Goal: Task Accomplishment & Management: Manage account settings

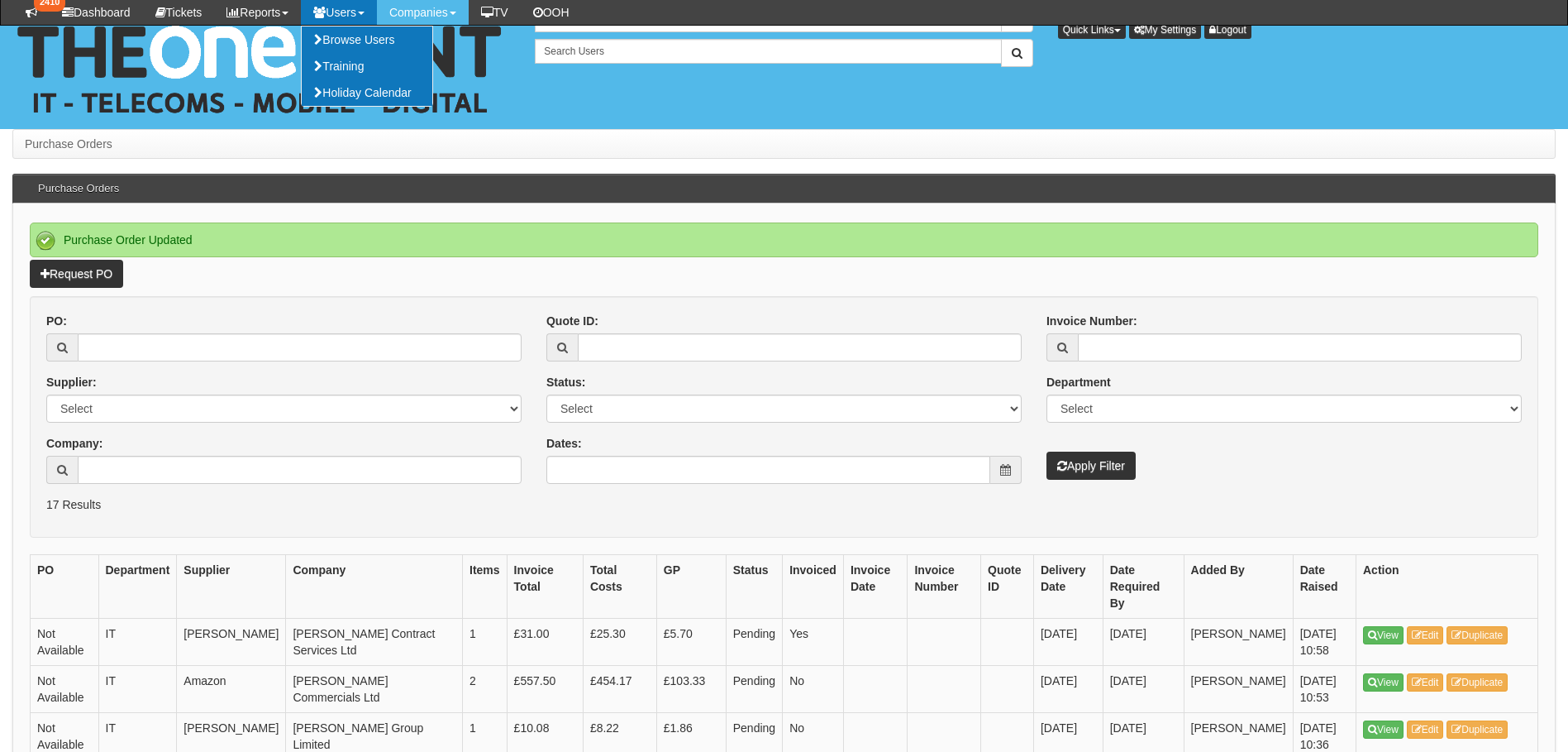
scroll to position [248, 0]
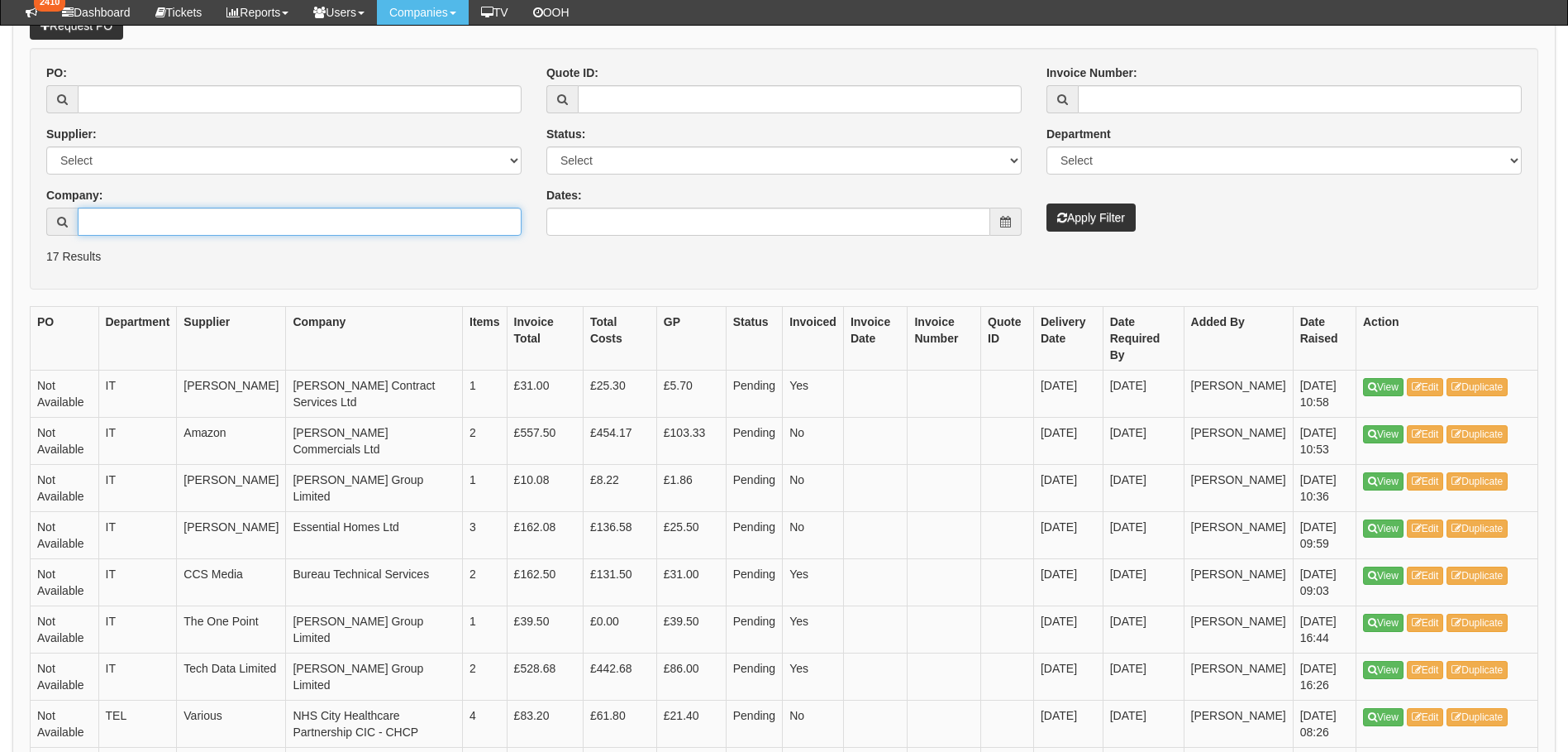
click at [178, 227] on input "Company:" at bounding box center [300, 221] width 444 height 28
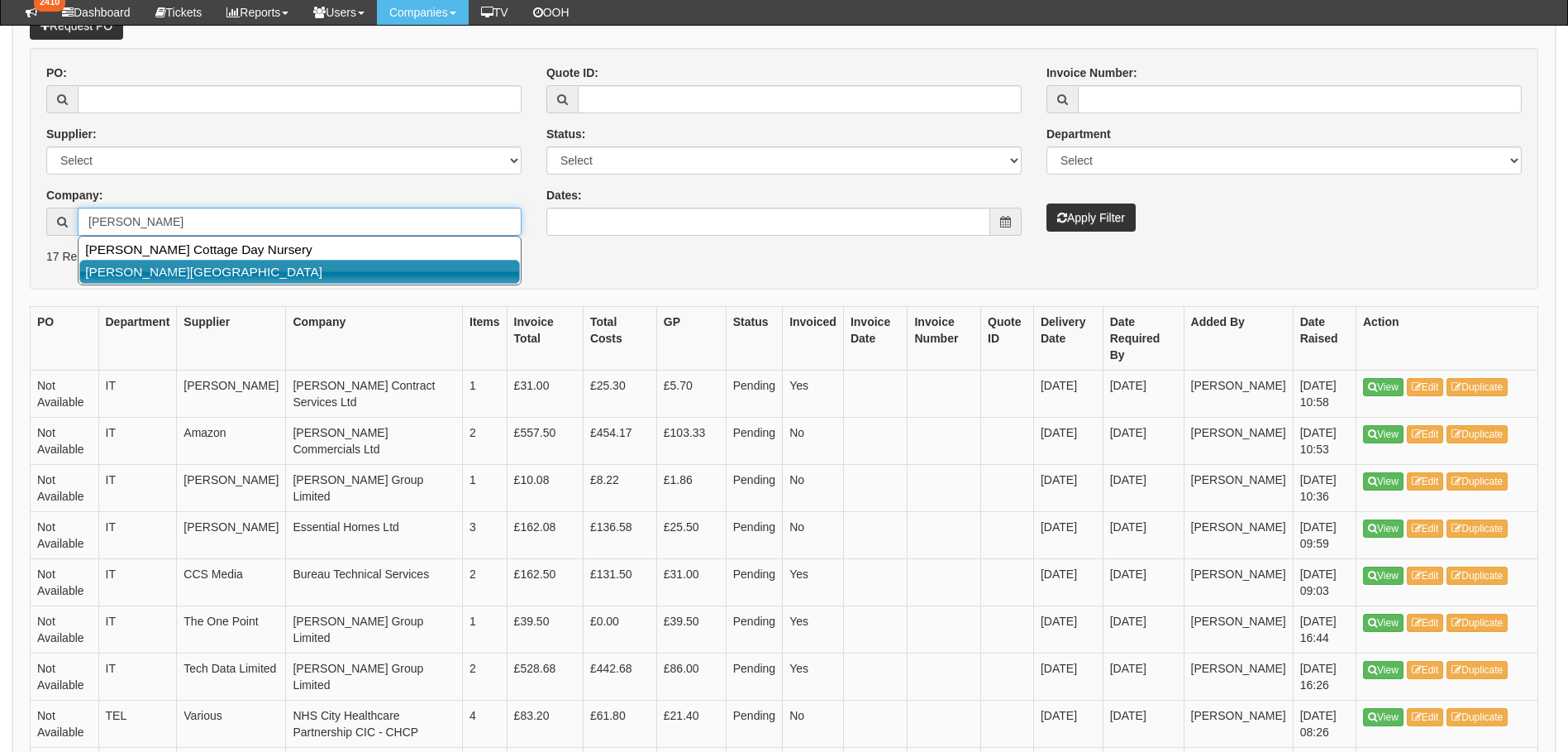
click at [108, 271] on link "Brambley Lodge" at bounding box center [299, 272] width 440 height 24
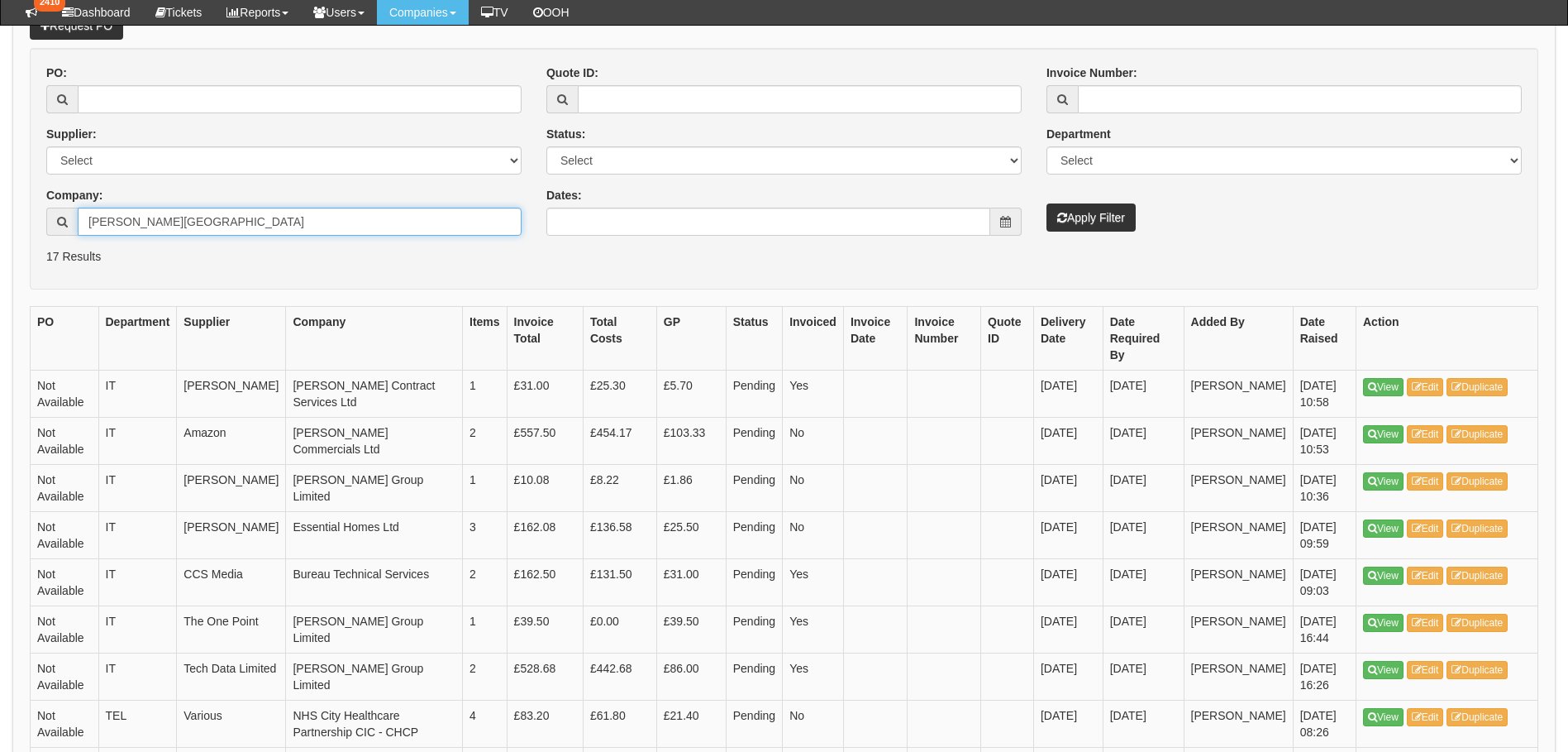
type input "Brambley Lodge"
click at [1064, 218] on icon "submit" at bounding box center [1063, 217] width 10 height 12
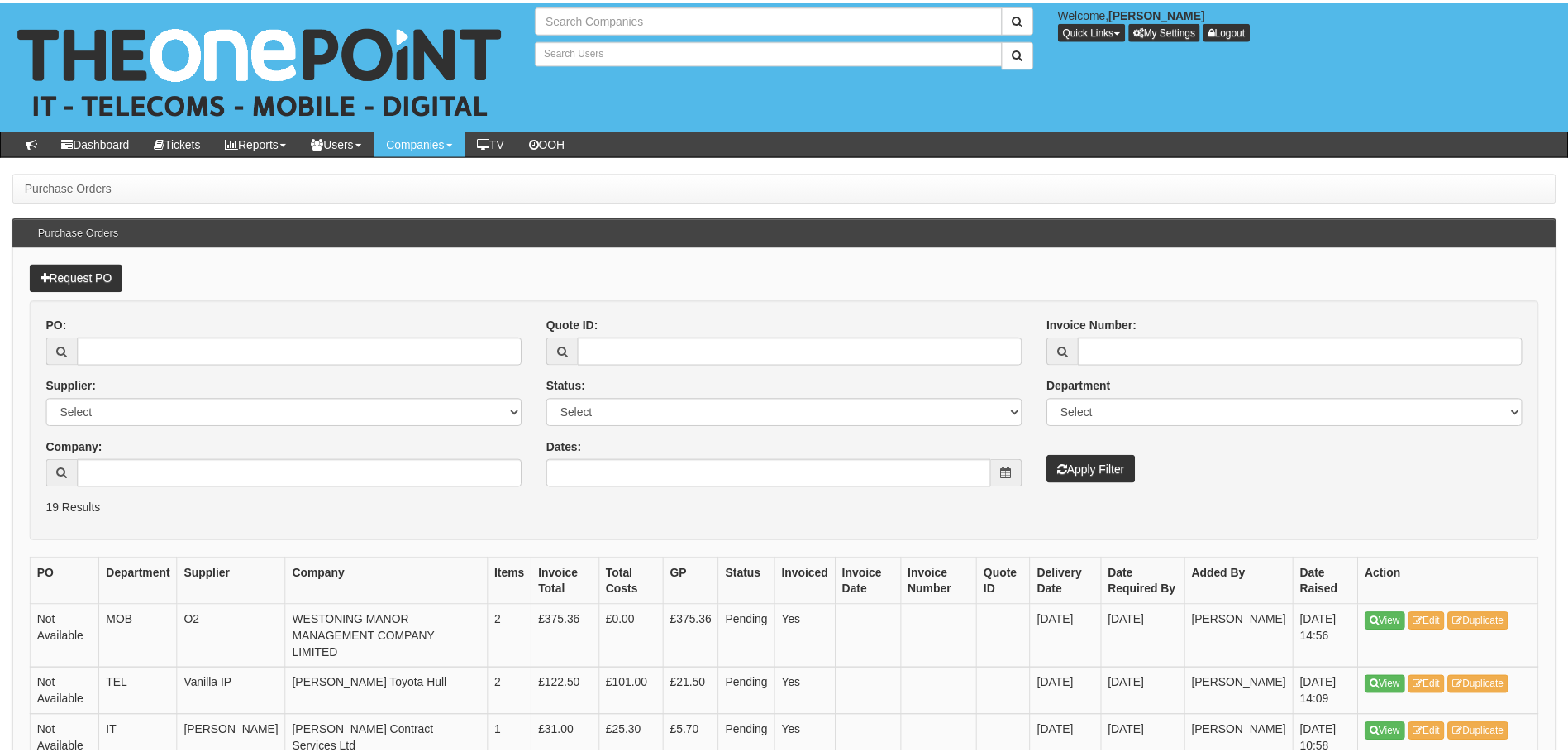
scroll to position [248, 0]
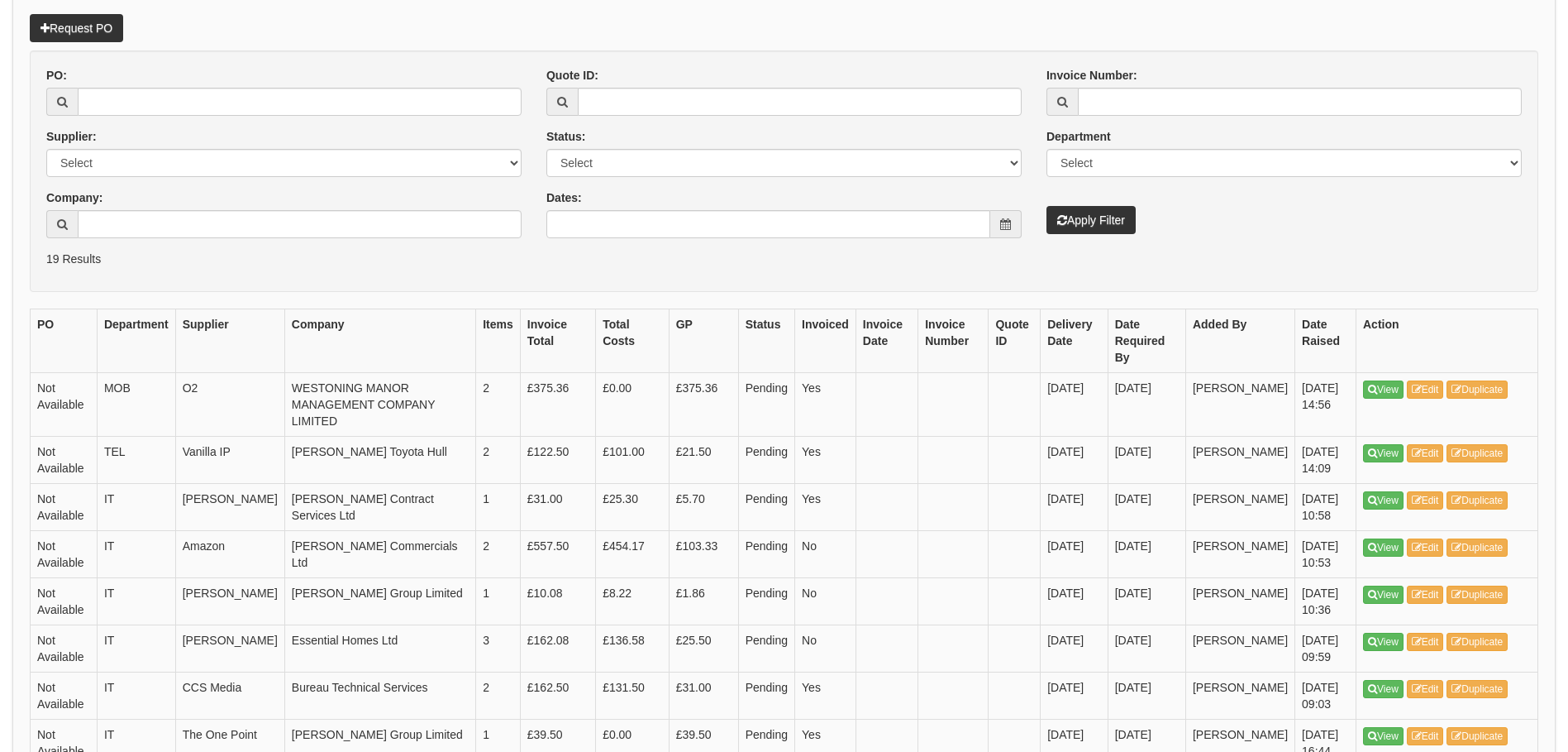
type input "Search Companies"
type input "Search Users"
click at [145, 226] on input "Company:" at bounding box center [300, 224] width 444 height 28
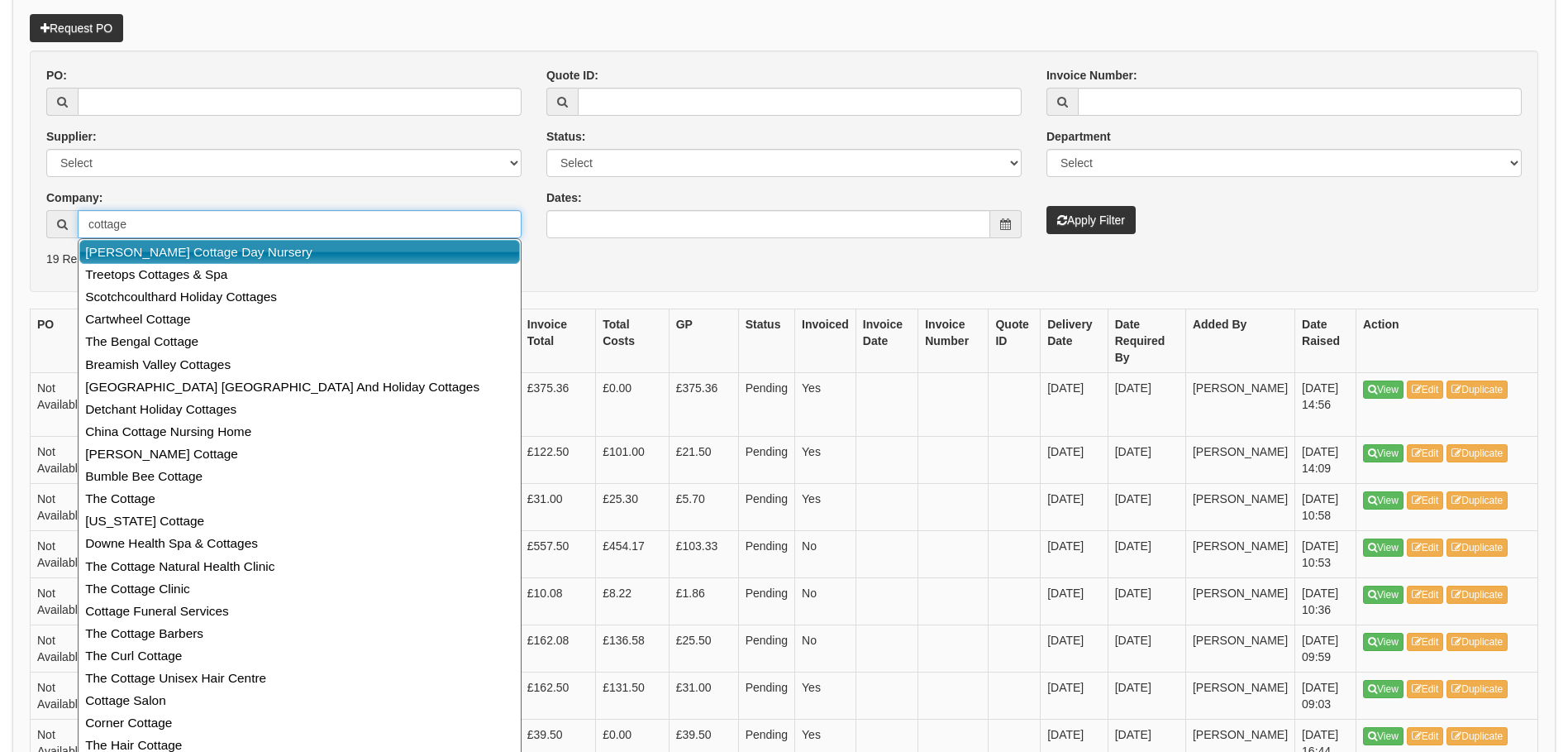
click at [178, 254] on link "Brambley Cottage Day Nursery" at bounding box center [299, 251] width 440 height 24
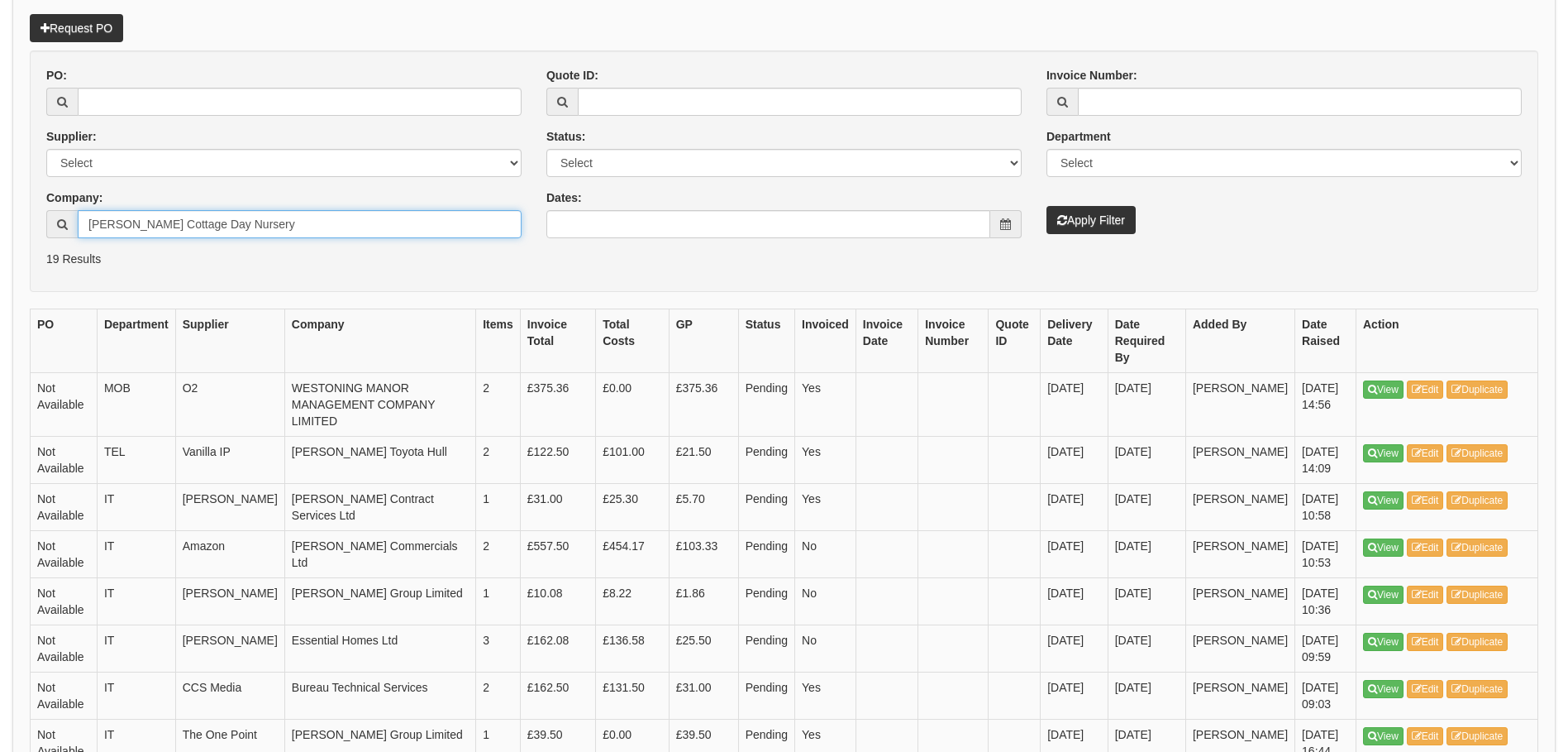
type input "Brambley Cottage Day Nursery"
click at [1072, 219] on button "Apply Filter" at bounding box center [1092, 219] width 90 height 28
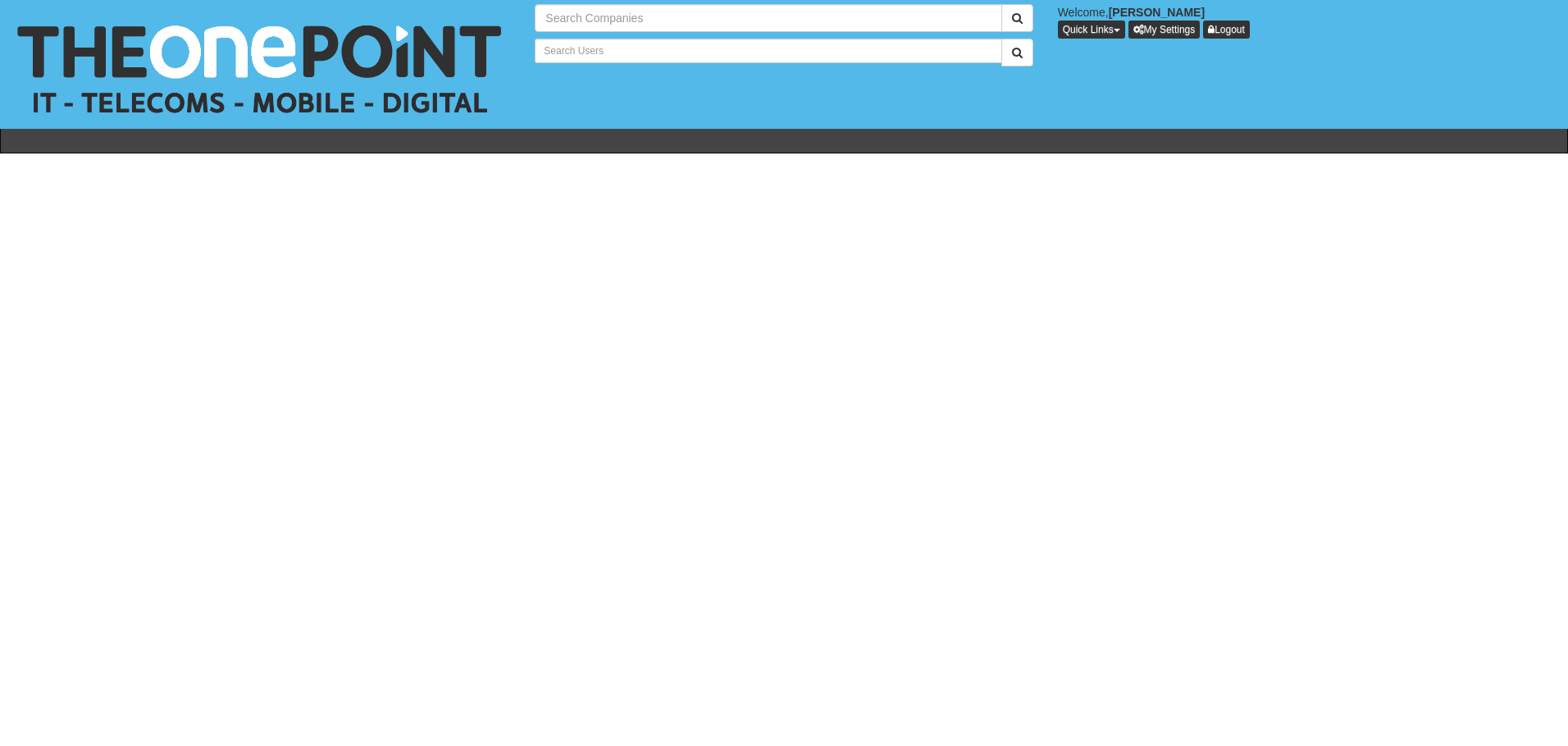
type input "Search Companies"
type input "Search Users"
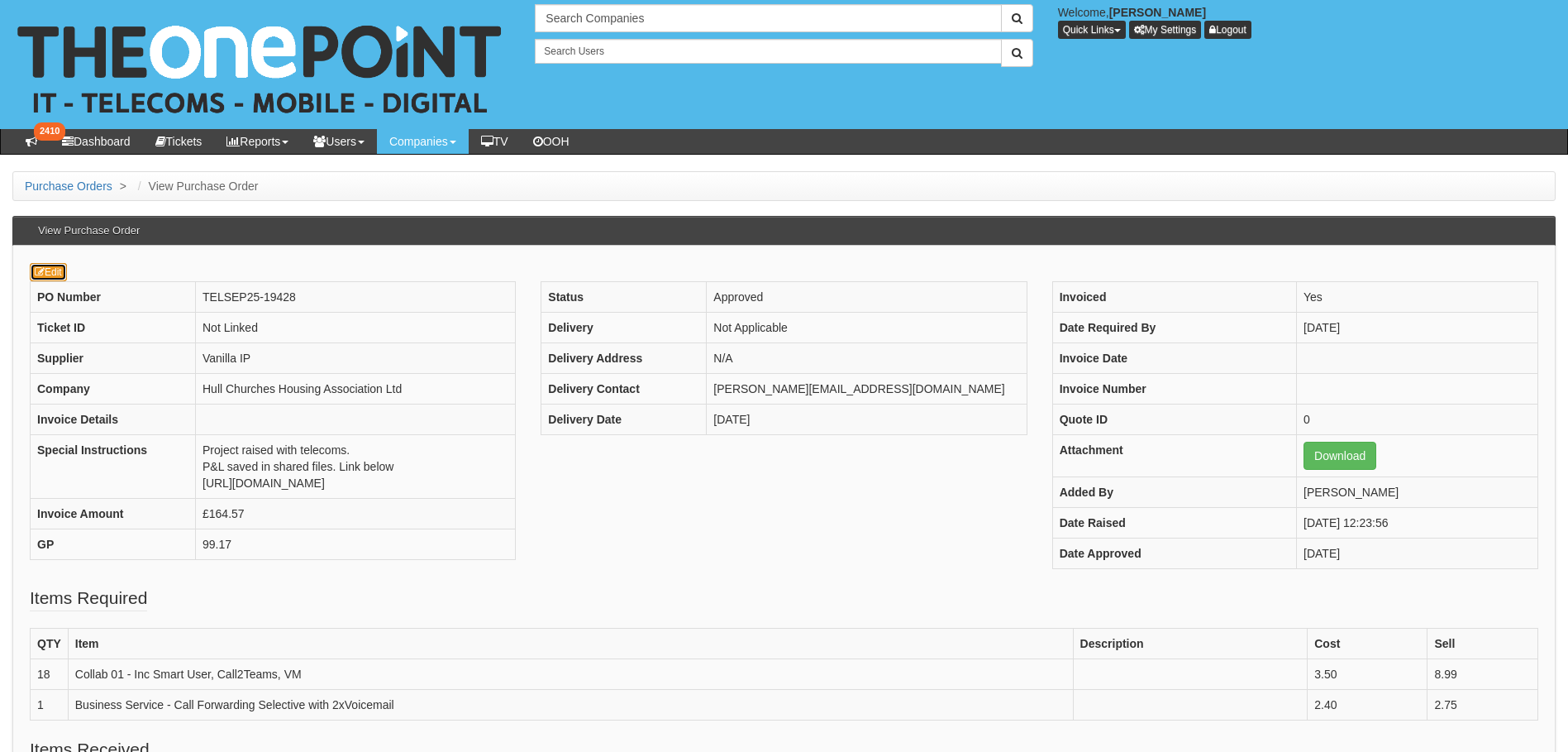
click at [47, 274] on link "Edit" at bounding box center [49, 272] width 37 height 19
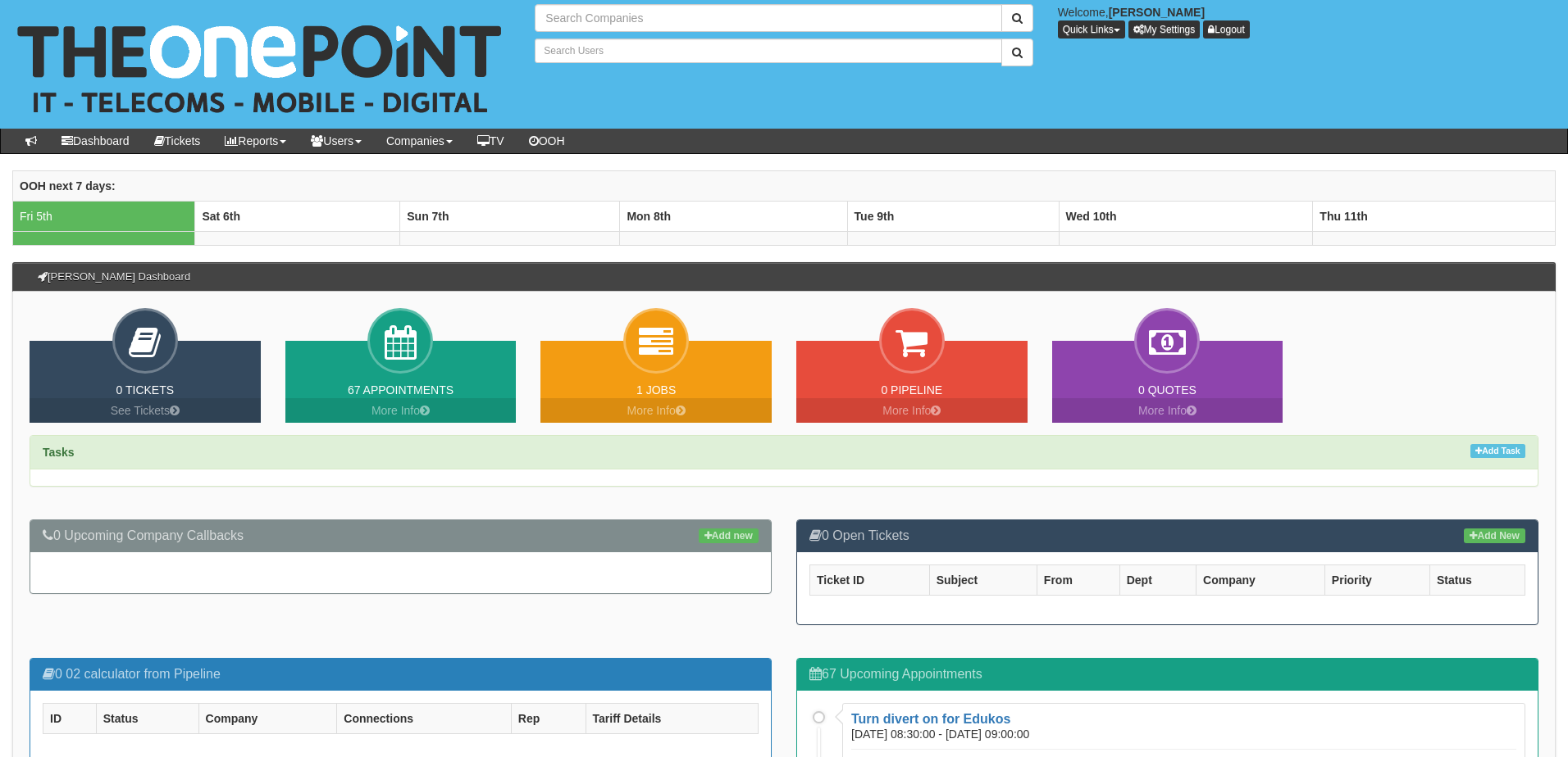
type input "Search Companies"
type input "Search Users"
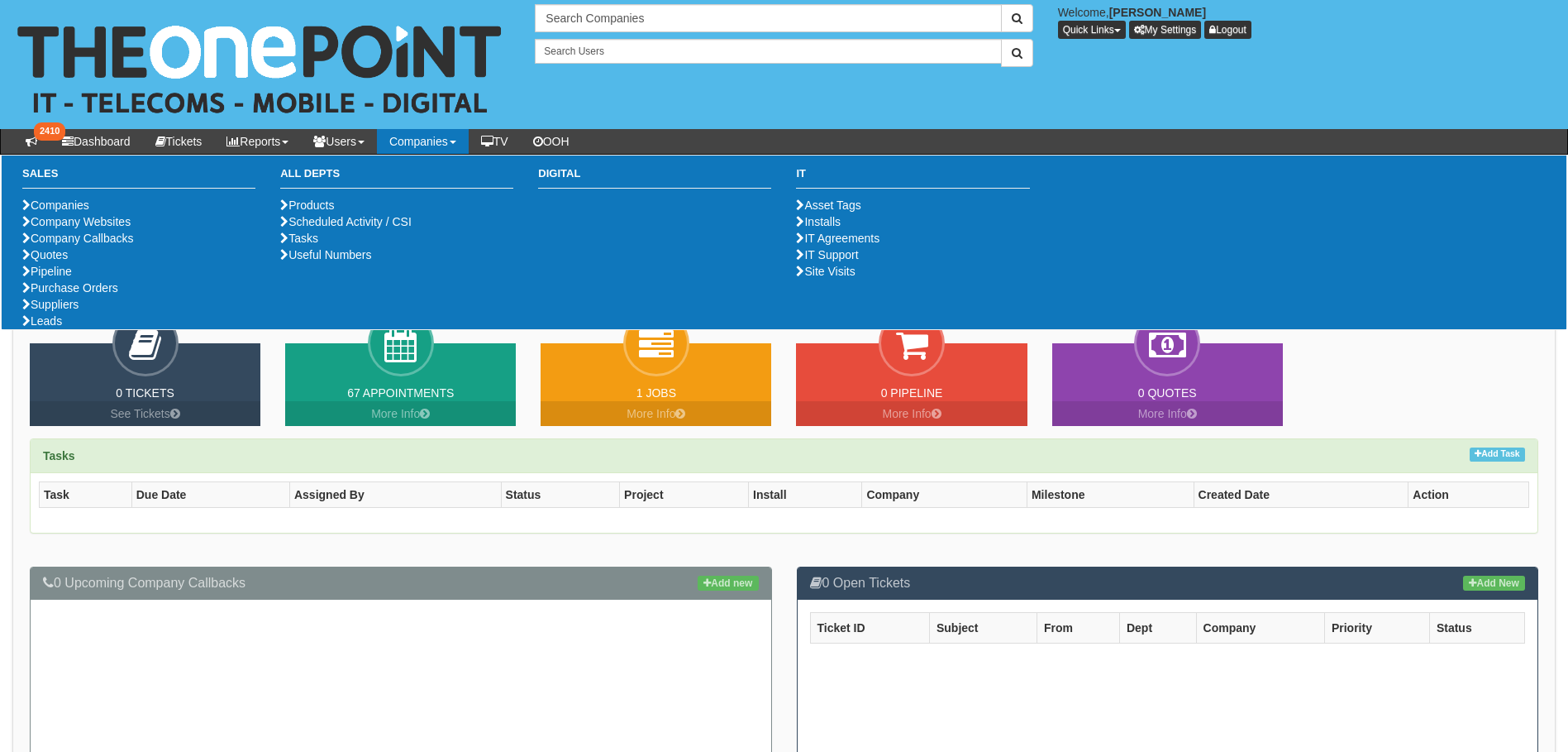
click at [465, 134] on link "Companies" at bounding box center [423, 140] width 92 height 24
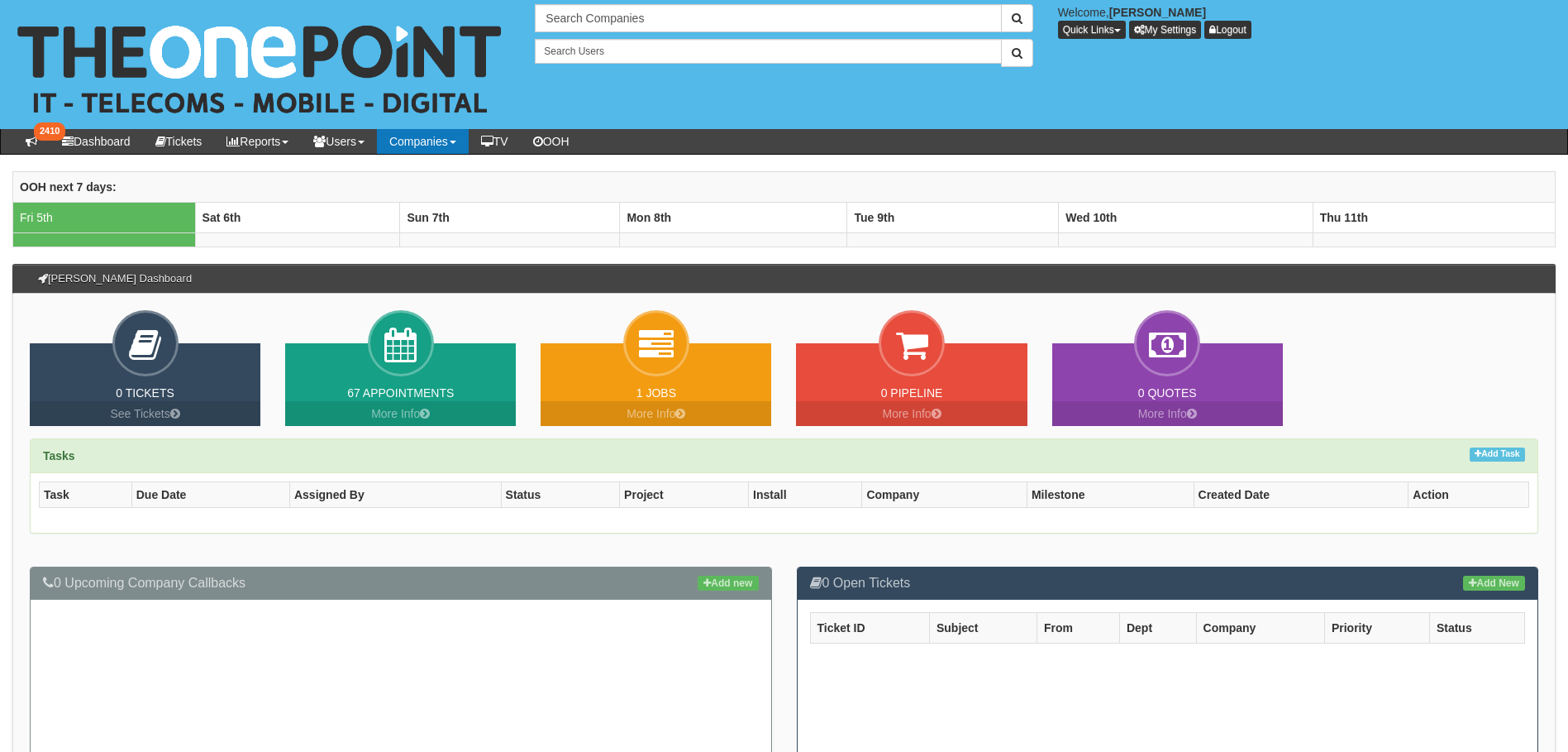
click at [465, 134] on link "Companies" at bounding box center [423, 140] width 92 height 24
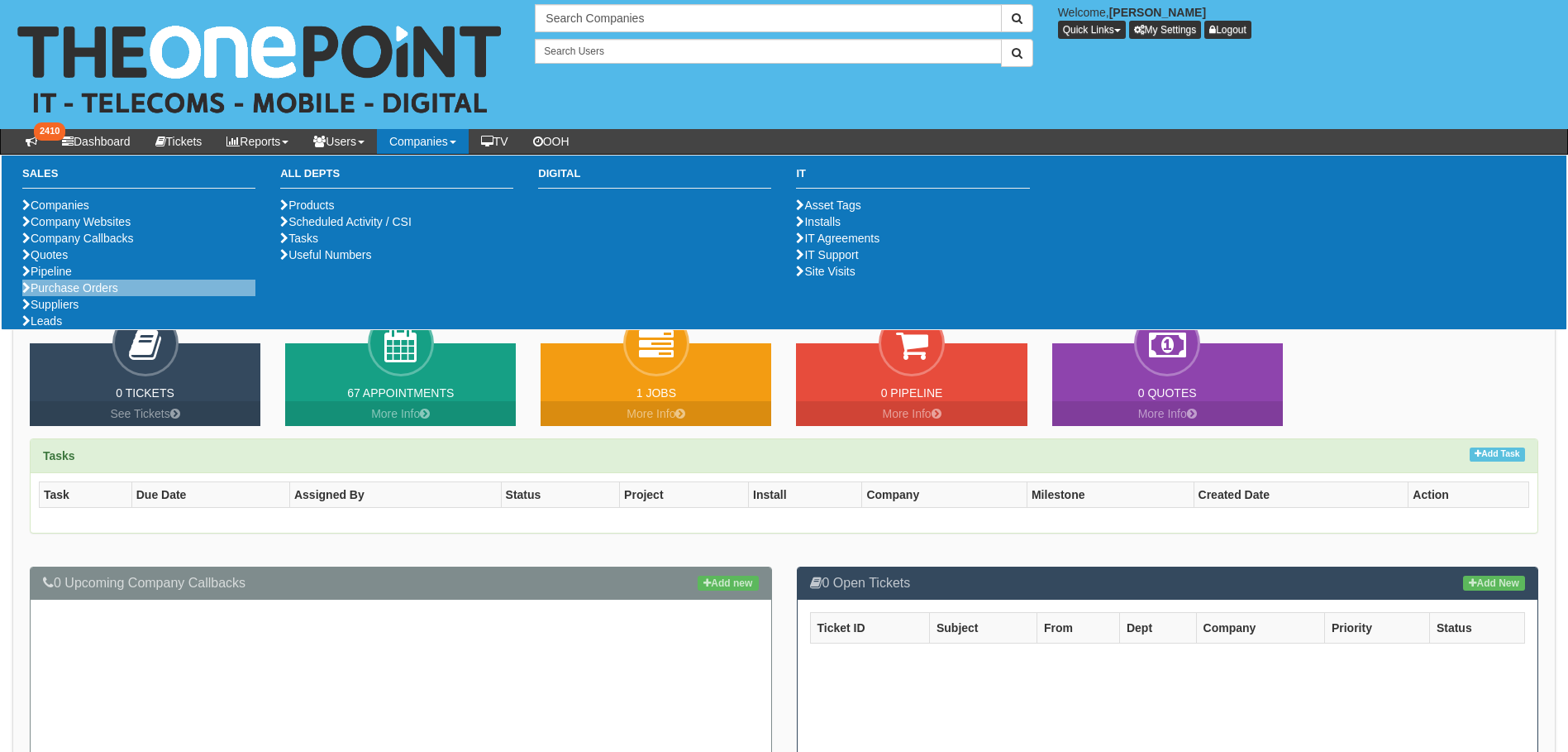
click at [106, 296] on li "Purchase Orders" at bounding box center [138, 287] width 233 height 17
click at [102, 294] on link "Purchase Orders" at bounding box center [70, 288] width 95 height 14
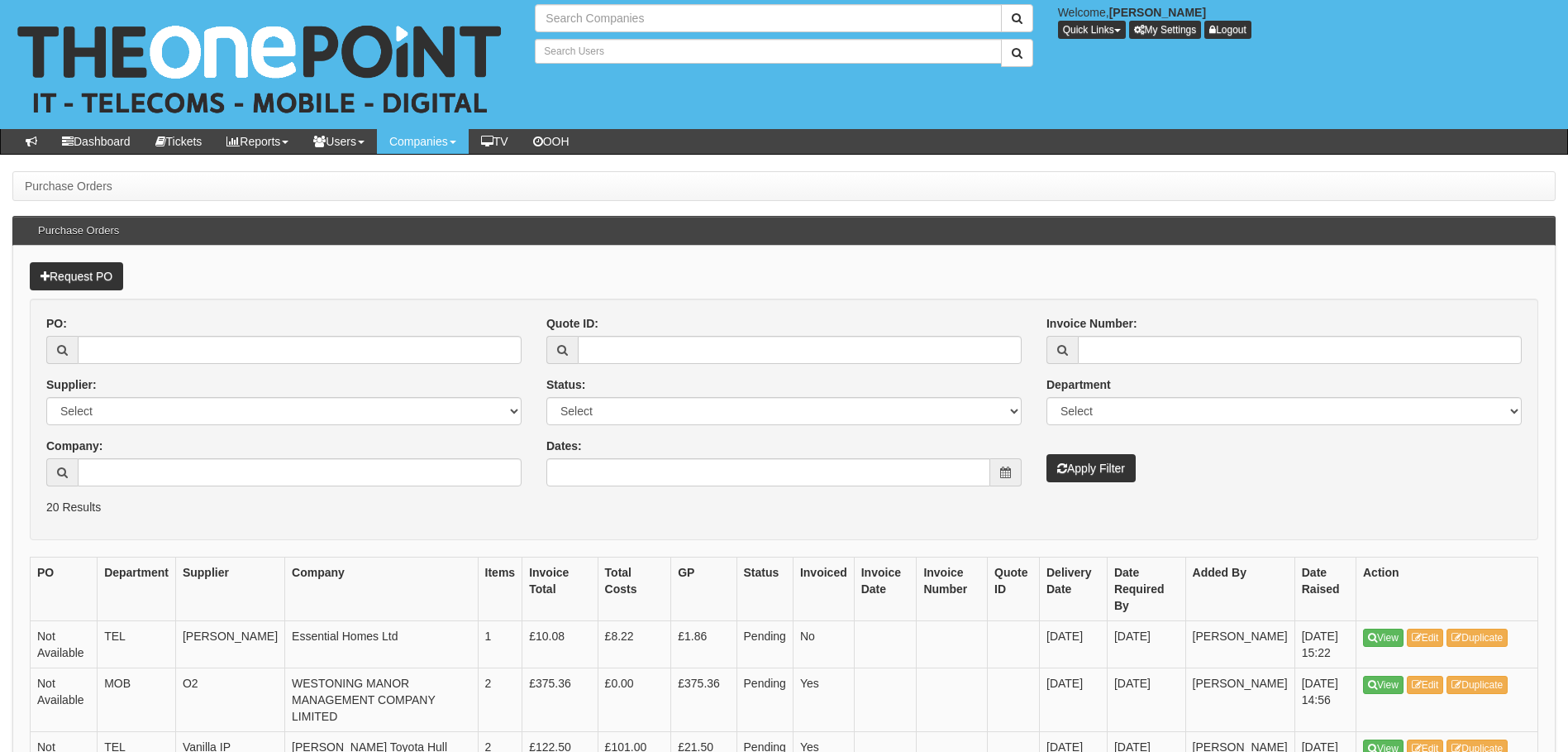
type input "Search Companies"
type input "Search Users"
click at [207, 483] on input "Company:" at bounding box center [300, 471] width 444 height 28
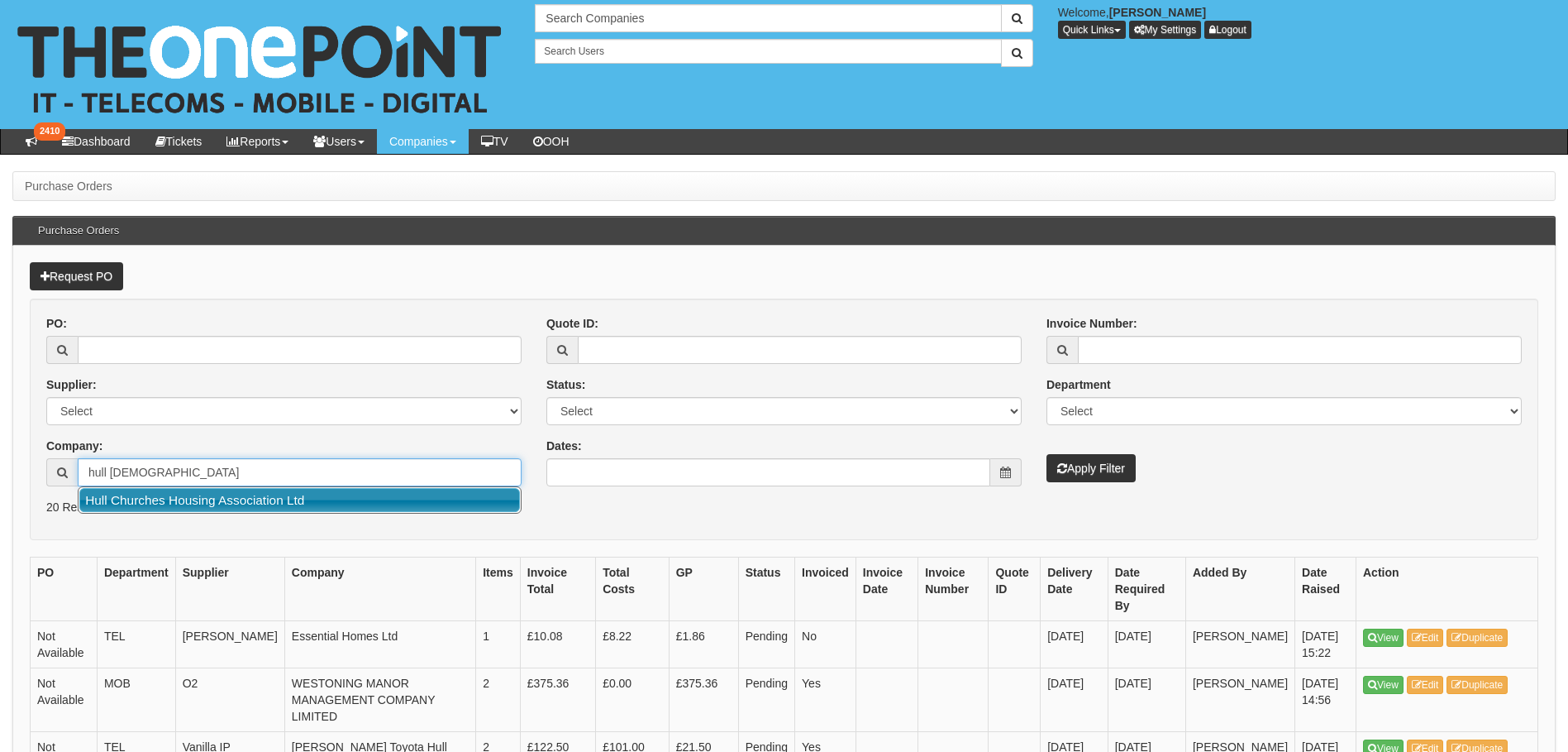
click at [218, 507] on link "Hull Churches Housing Association Ltd" at bounding box center [299, 500] width 440 height 24
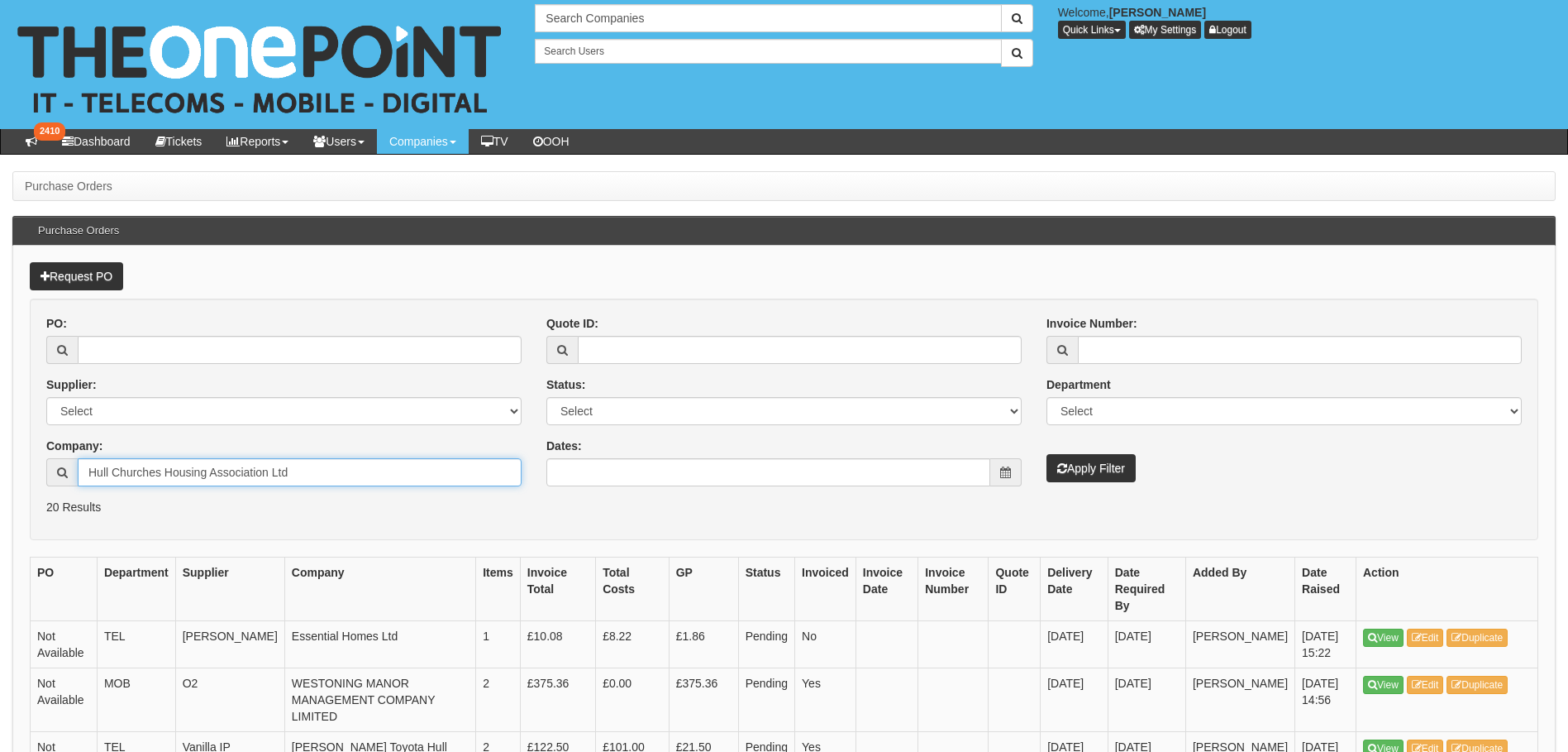
type input "Hull Churches Housing Association Ltd"
click at [1082, 469] on button "Apply Filter" at bounding box center [1092, 468] width 90 height 28
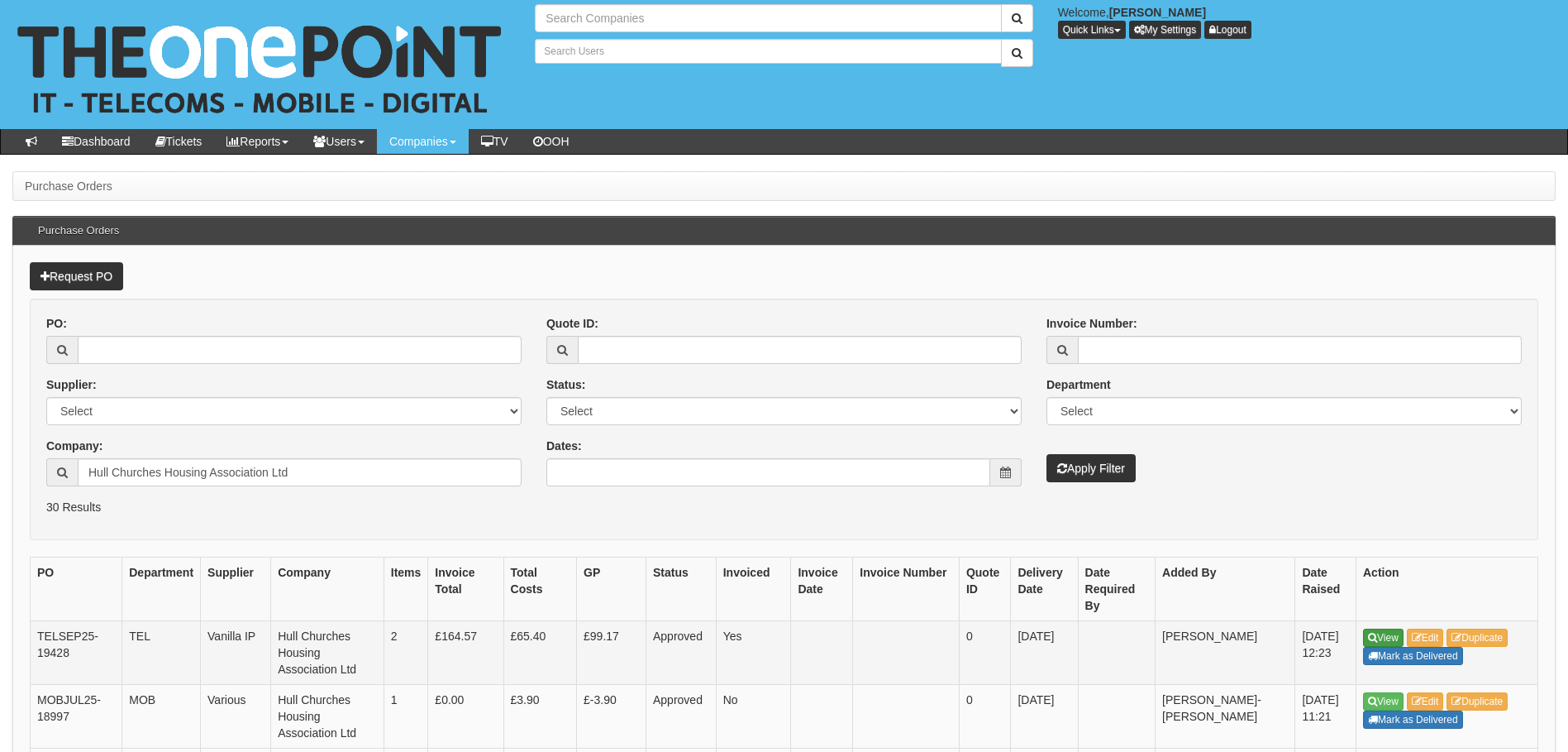
type input "Search Companies"
type input "Search Users"
click at [1379, 641] on link "View" at bounding box center [1384, 637] width 41 height 19
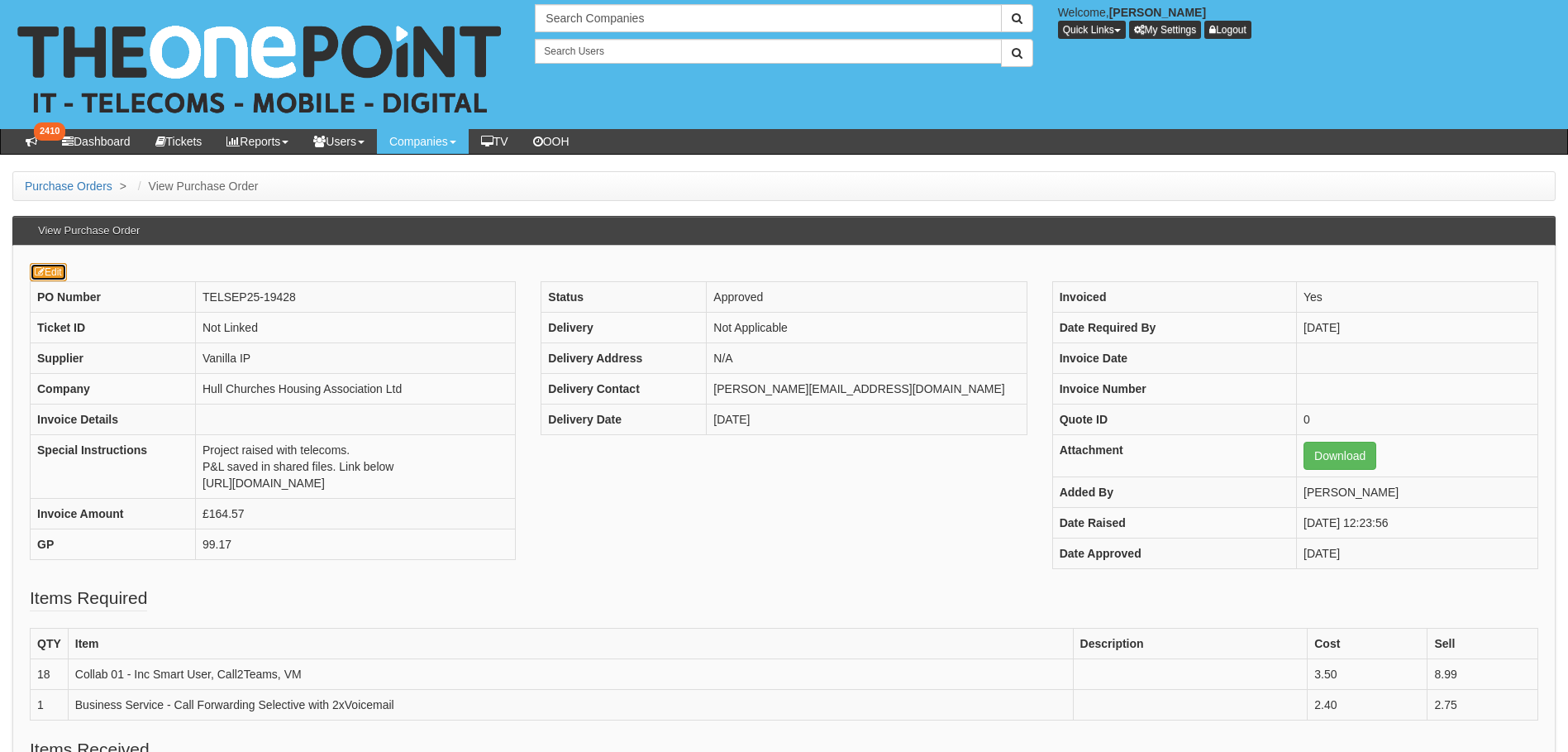
click at [52, 272] on link "Edit" at bounding box center [49, 272] width 37 height 19
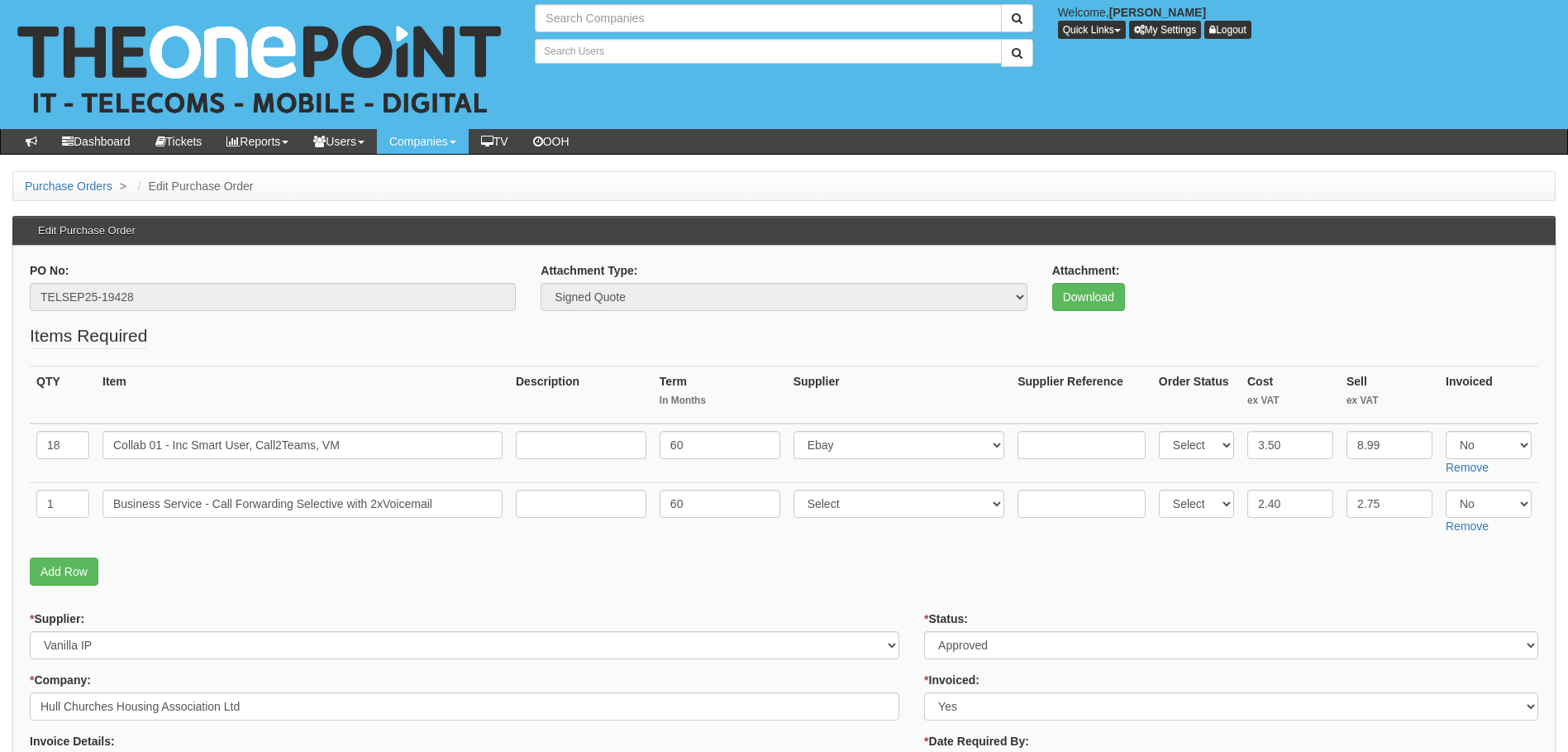
type input "Search Companies"
type input "Search Users"
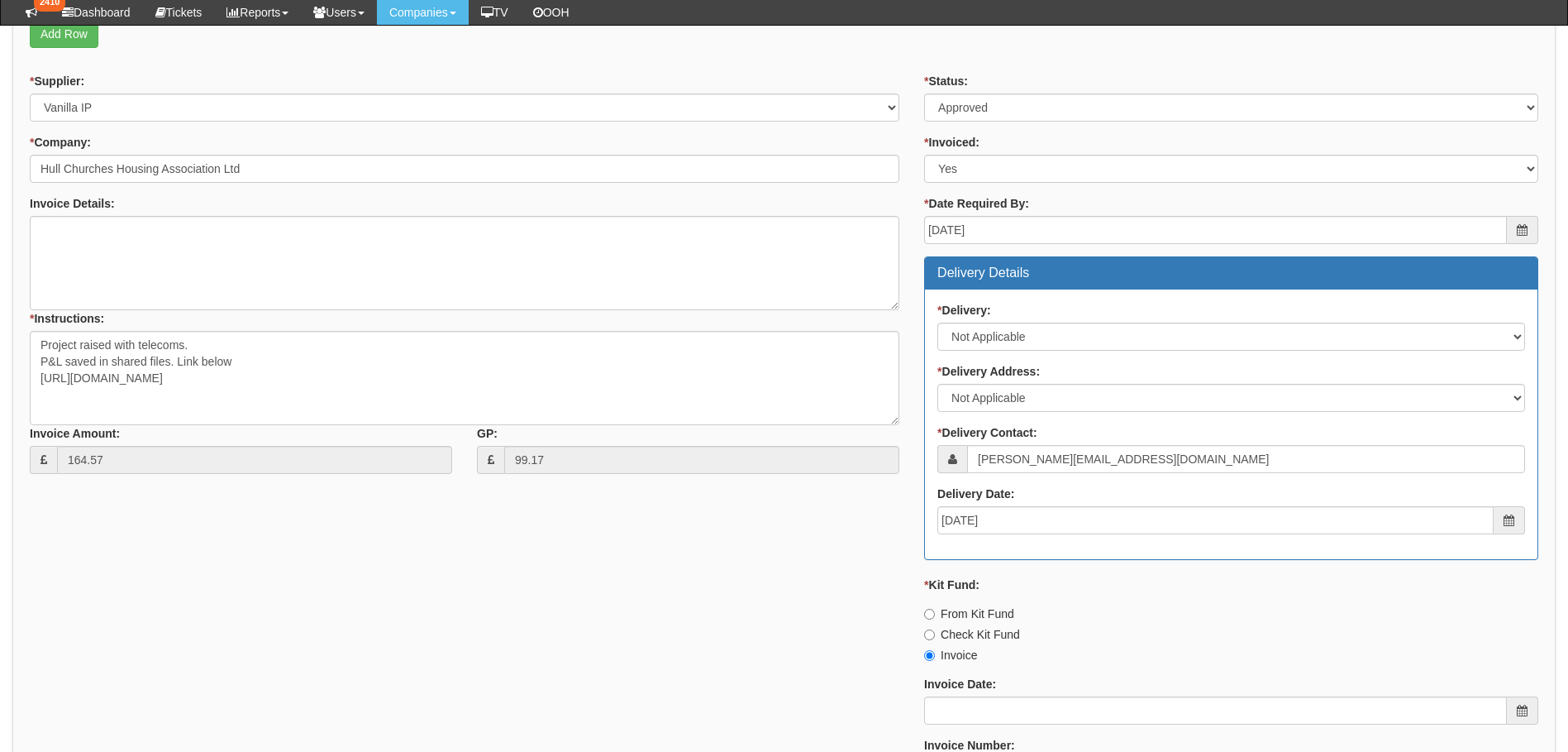
scroll to position [496, 0]
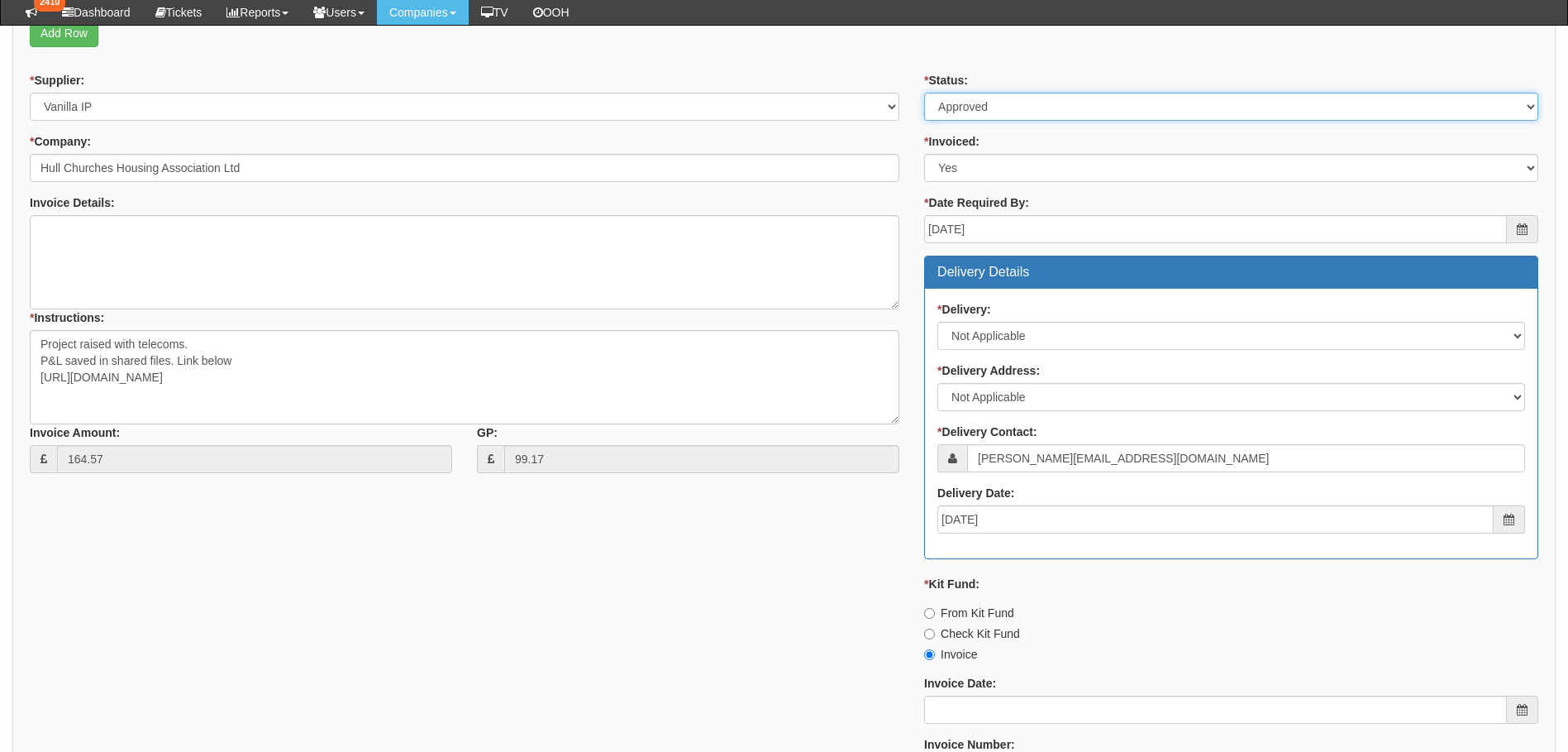
click at [1025, 114] on select "Select Approved Completed Delivered Invoiced Ordered Ordered to site Part Order…" at bounding box center [1231, 106] width 615 height 28
select select "6"
click at [924, 93] on select "Select Approved Completed Delivered Invoiced Ordered Ordered to site Part Order…" at bounding box center [1231, 106] width 615 height 28
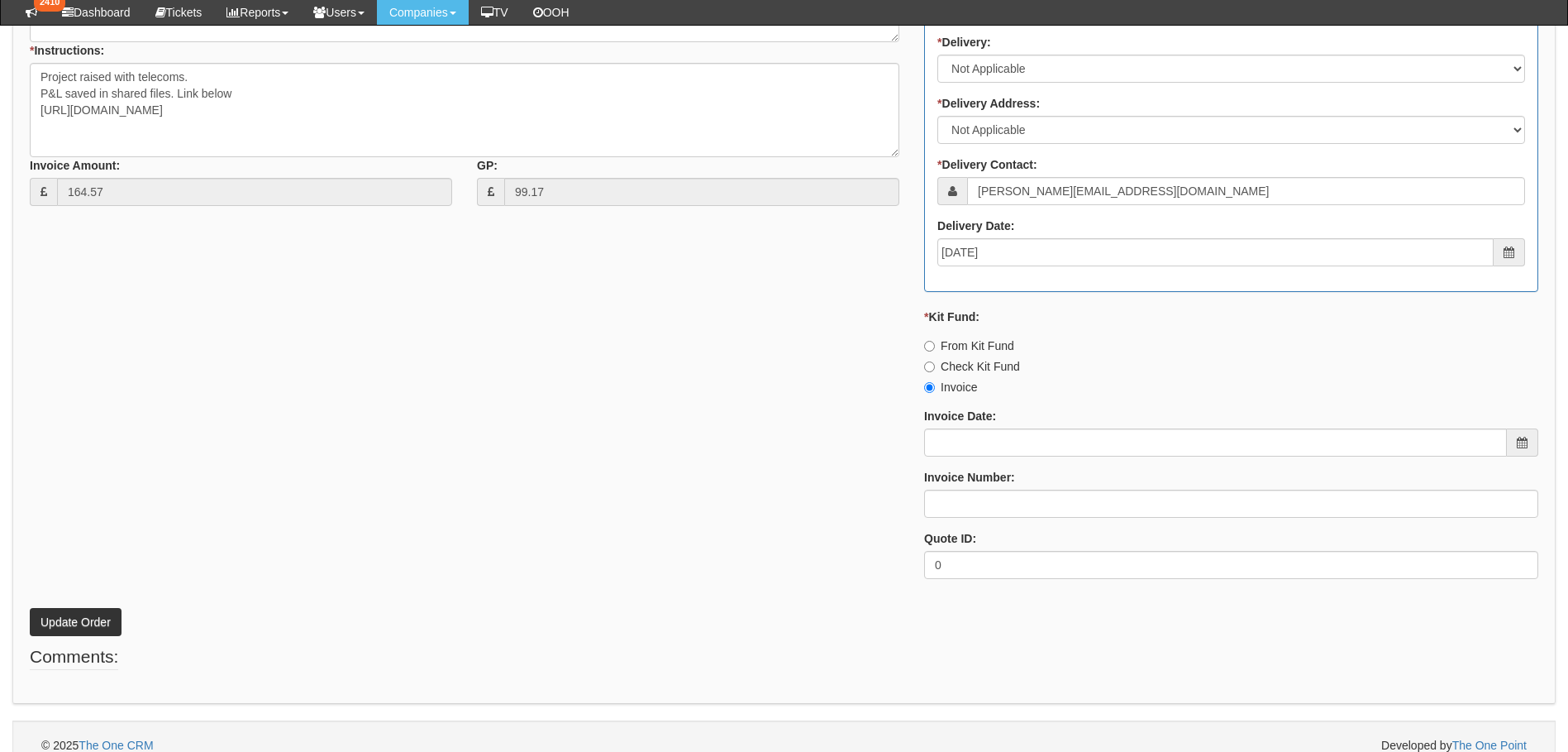
scroll to position [781, 0]
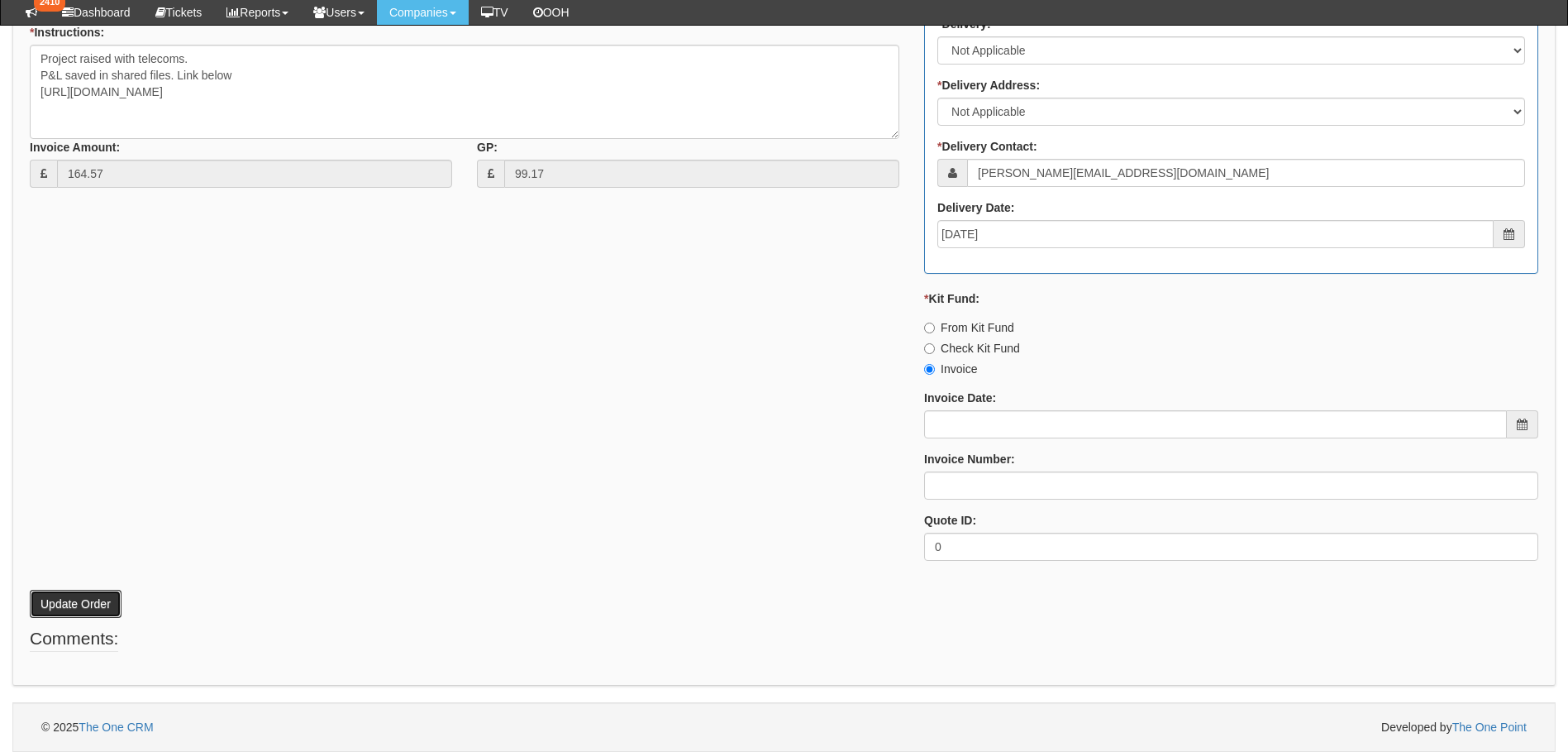
click at [60, 600] on button "Update Order" at bounding box center [76, 603] width 92 height 28
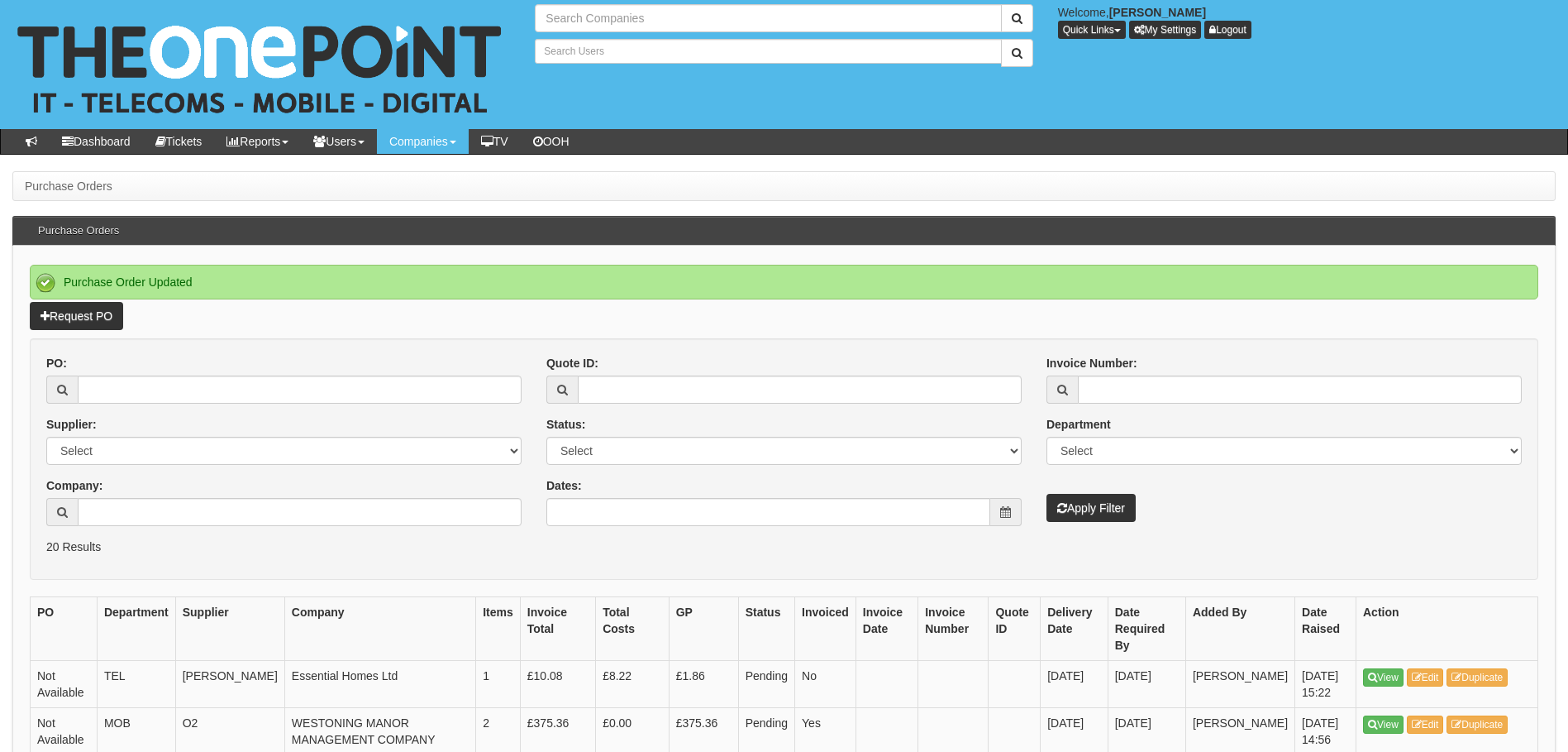
type input "Search Companies"
type input "Search Users"
click at [183, 517] on input "Company:" at bounding box center [300, 511] width 444 height 28
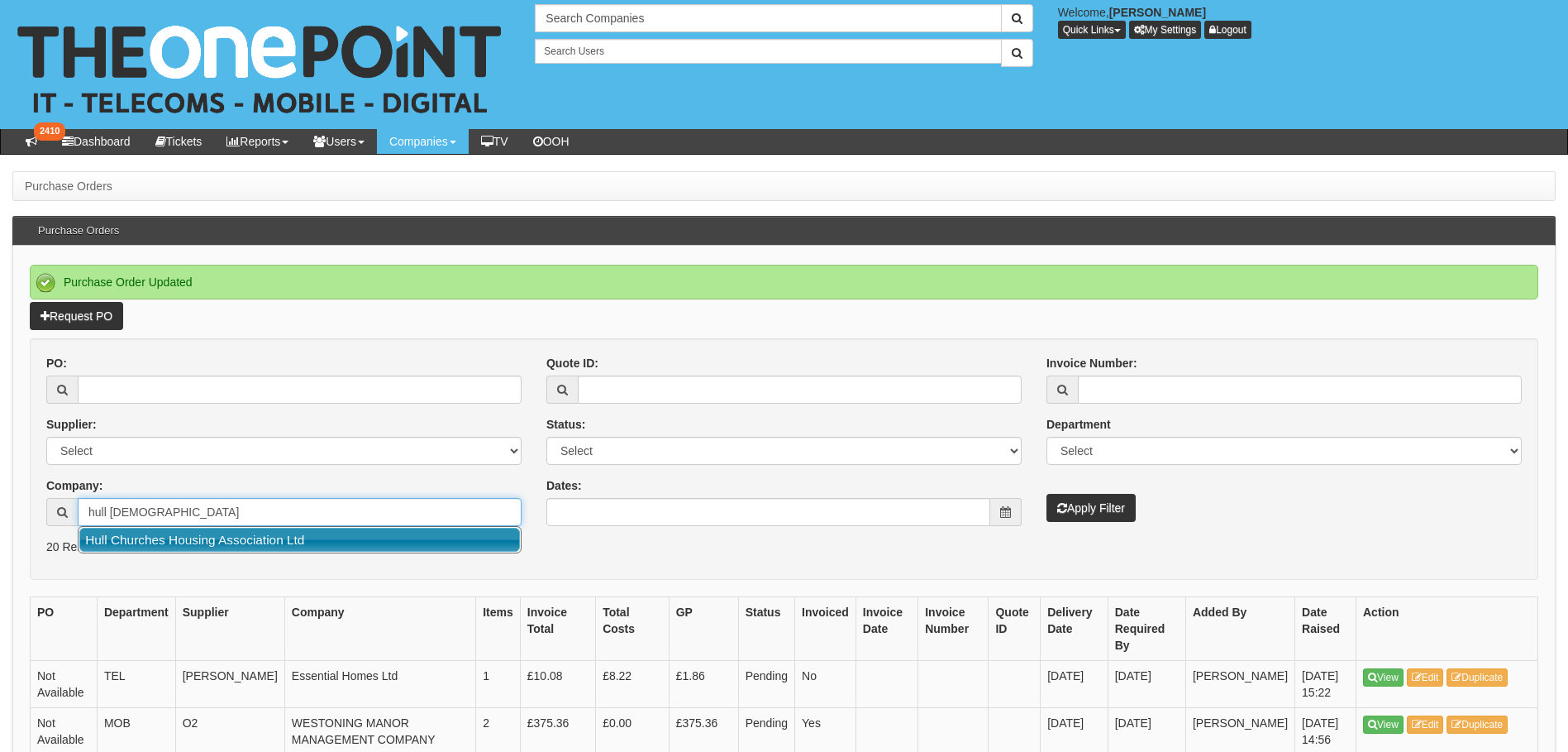
click at [168, 549] on link "Hull Churches Housing Association Ltd" at bounding box center [299, 540] width 440 height 24
type input "Hull Churches Housing Association Ltd"
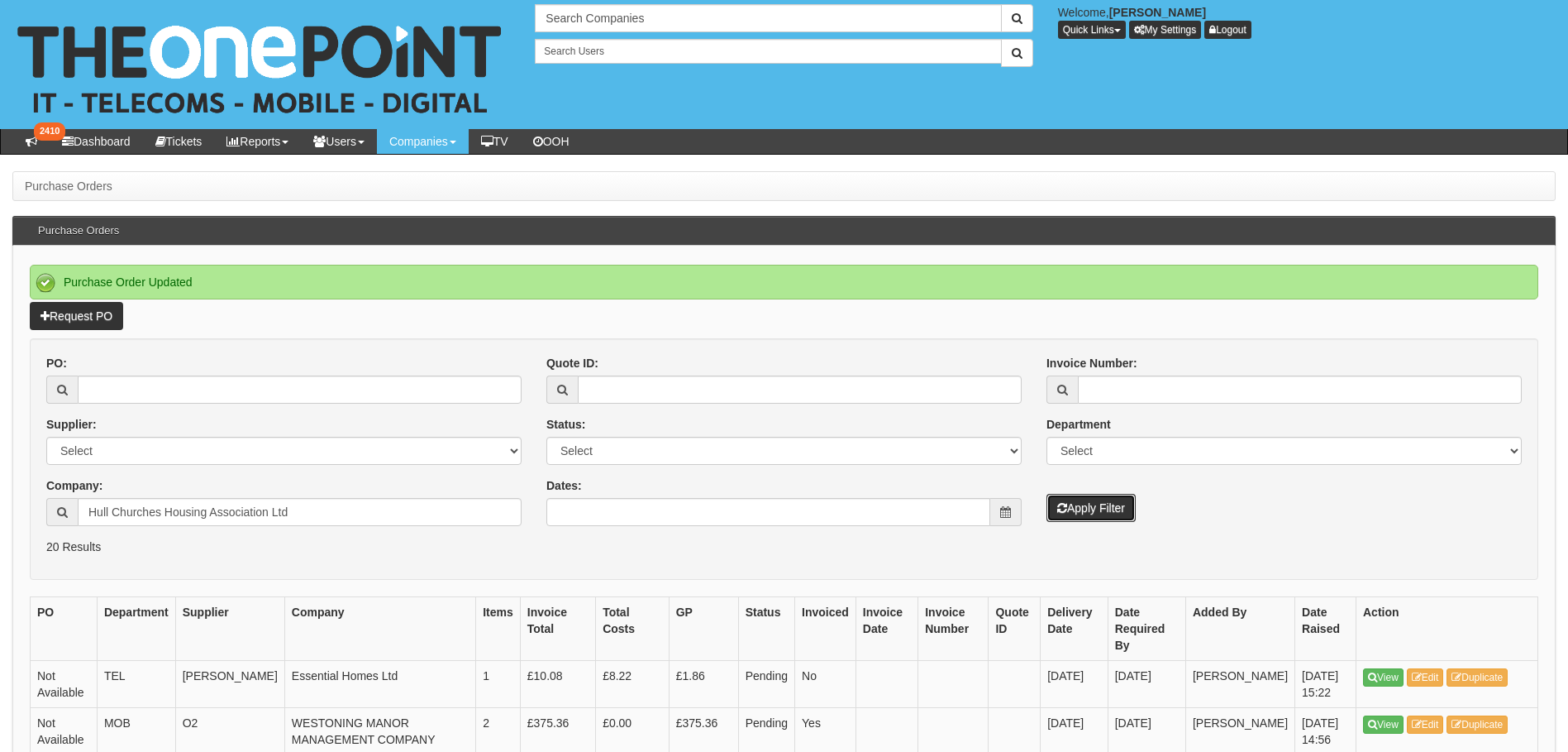
click at [1098, 510] on button "Apply Filter" at bounding box center [1092, 508] width 90 height 28
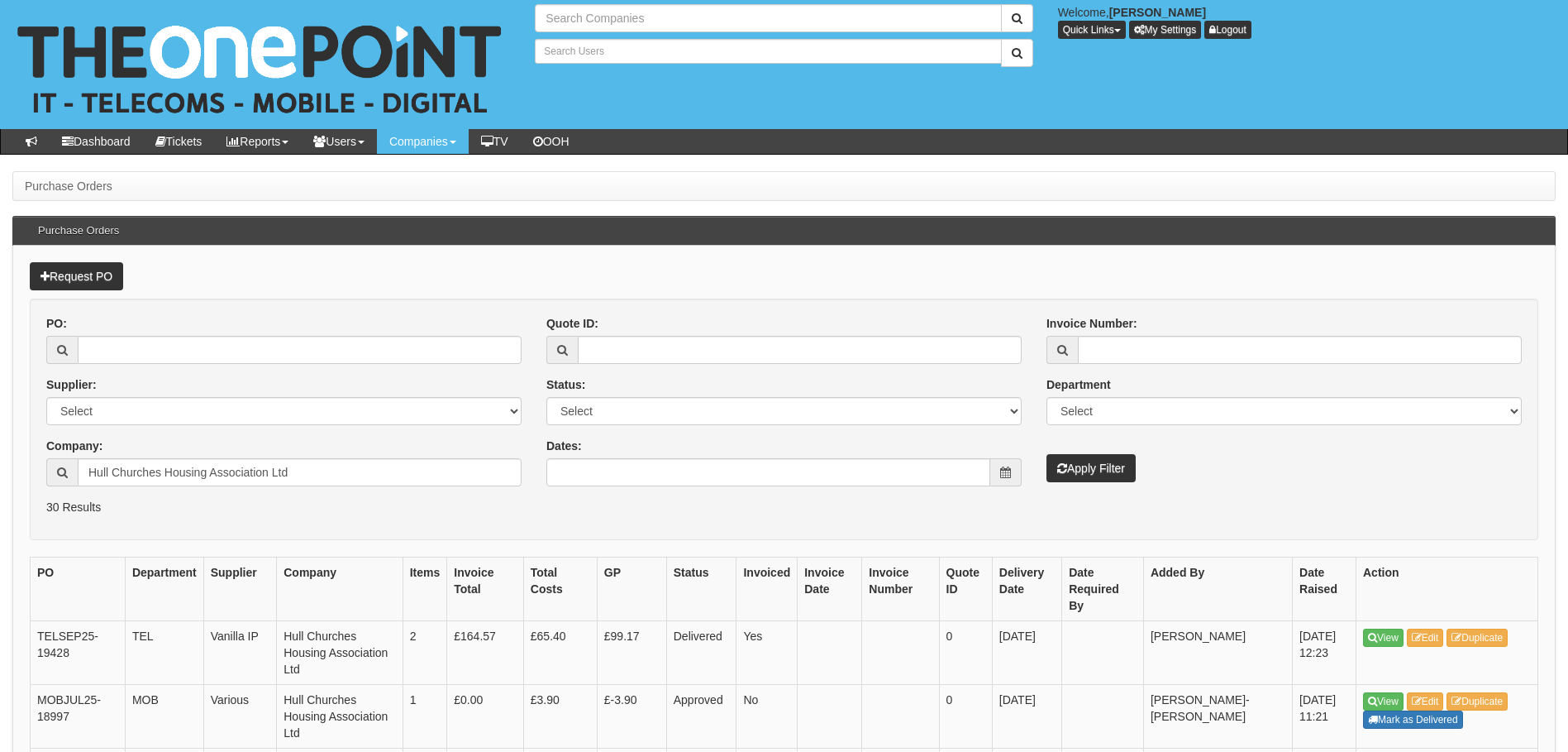
type input "Search Companies"
type input "Search Users"
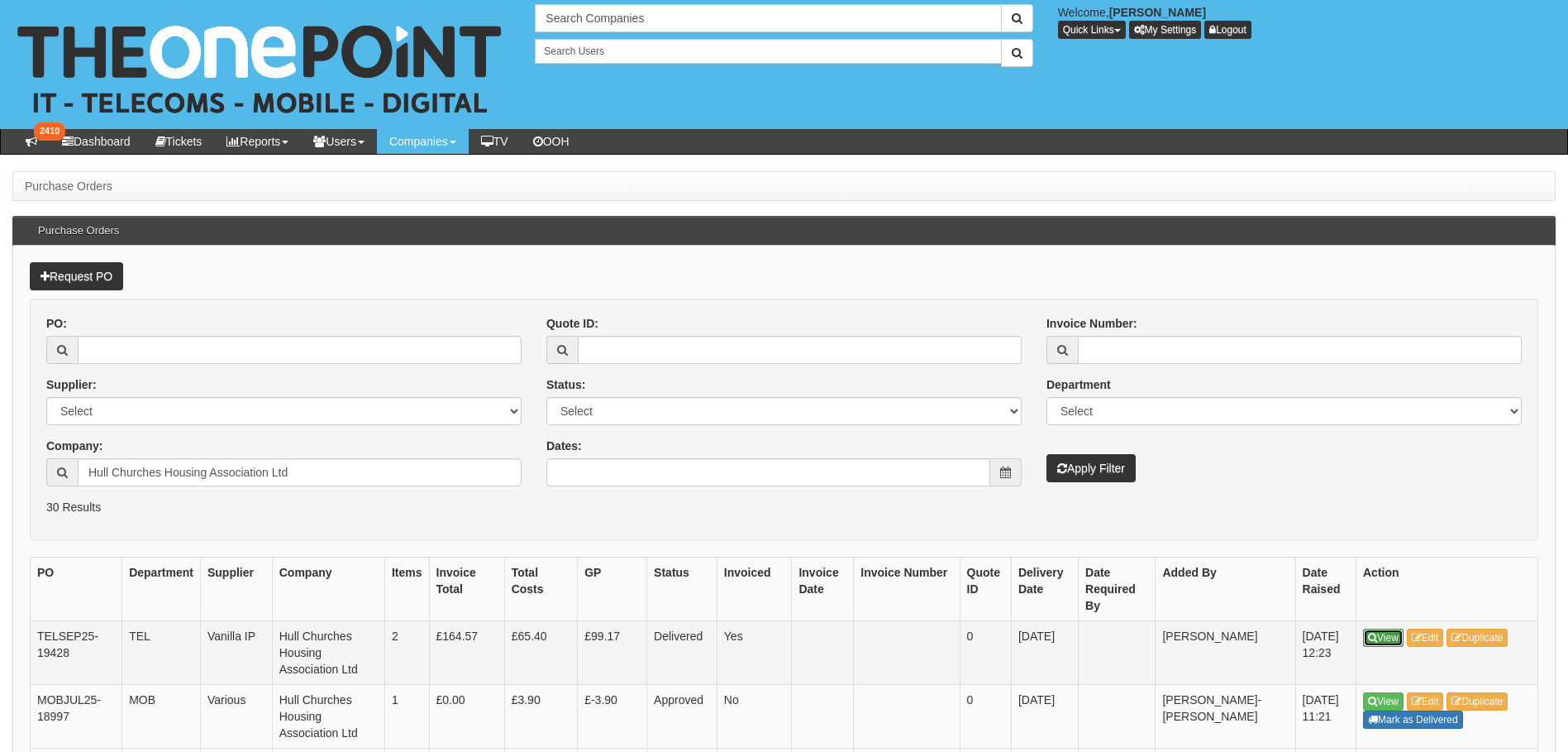
click at [1386, 638] on link "View" at bounding box center [1384, 637] width 41 height 19
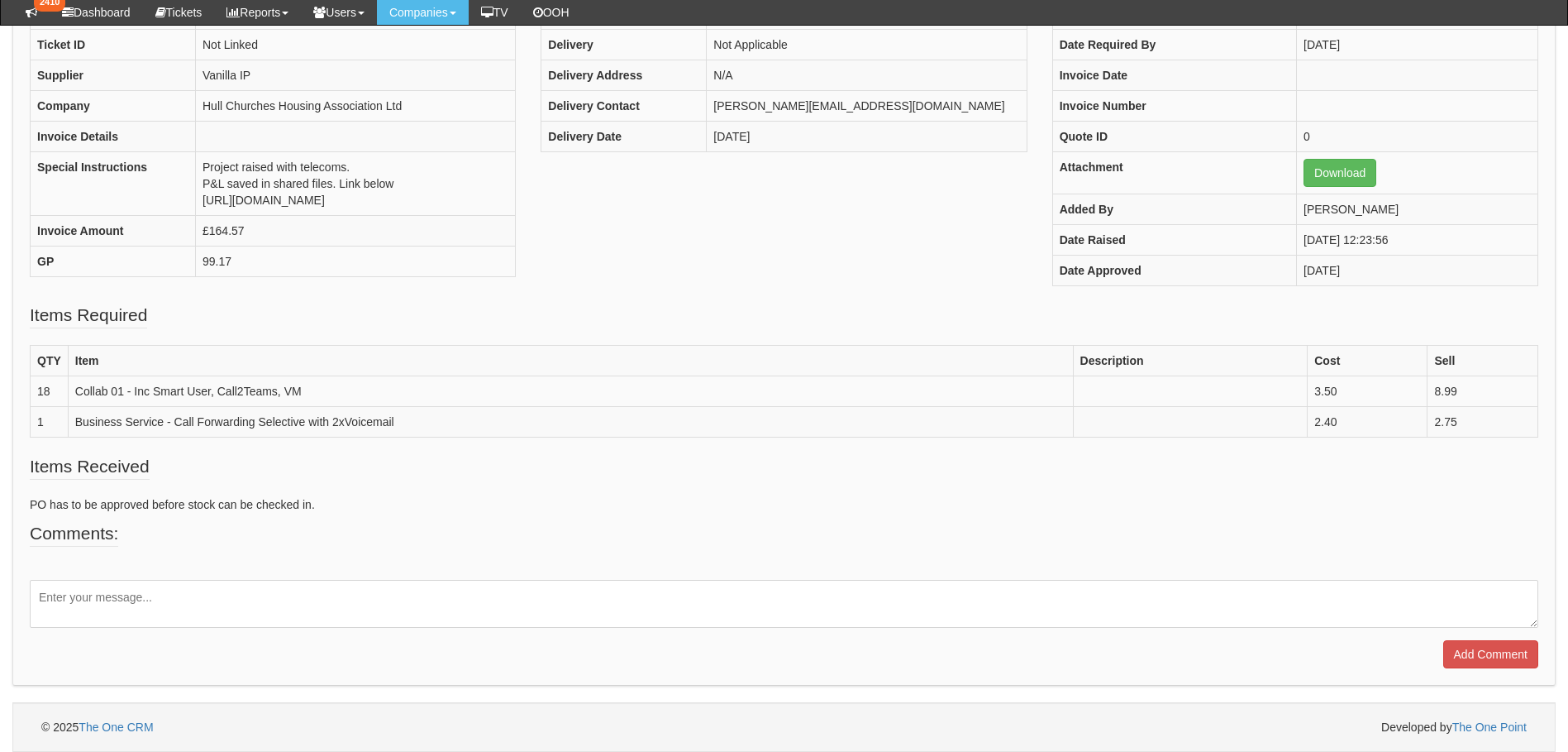
scroll to position [265, 0]
click at [95, 604] on textarea at bounding box center [784, 603] width 1509 height 48
type textarea "VoIP Renewal completed"
click at [1485, 653] on input "Add Comment" at bounding box center [1491, 654] width 95 height 28
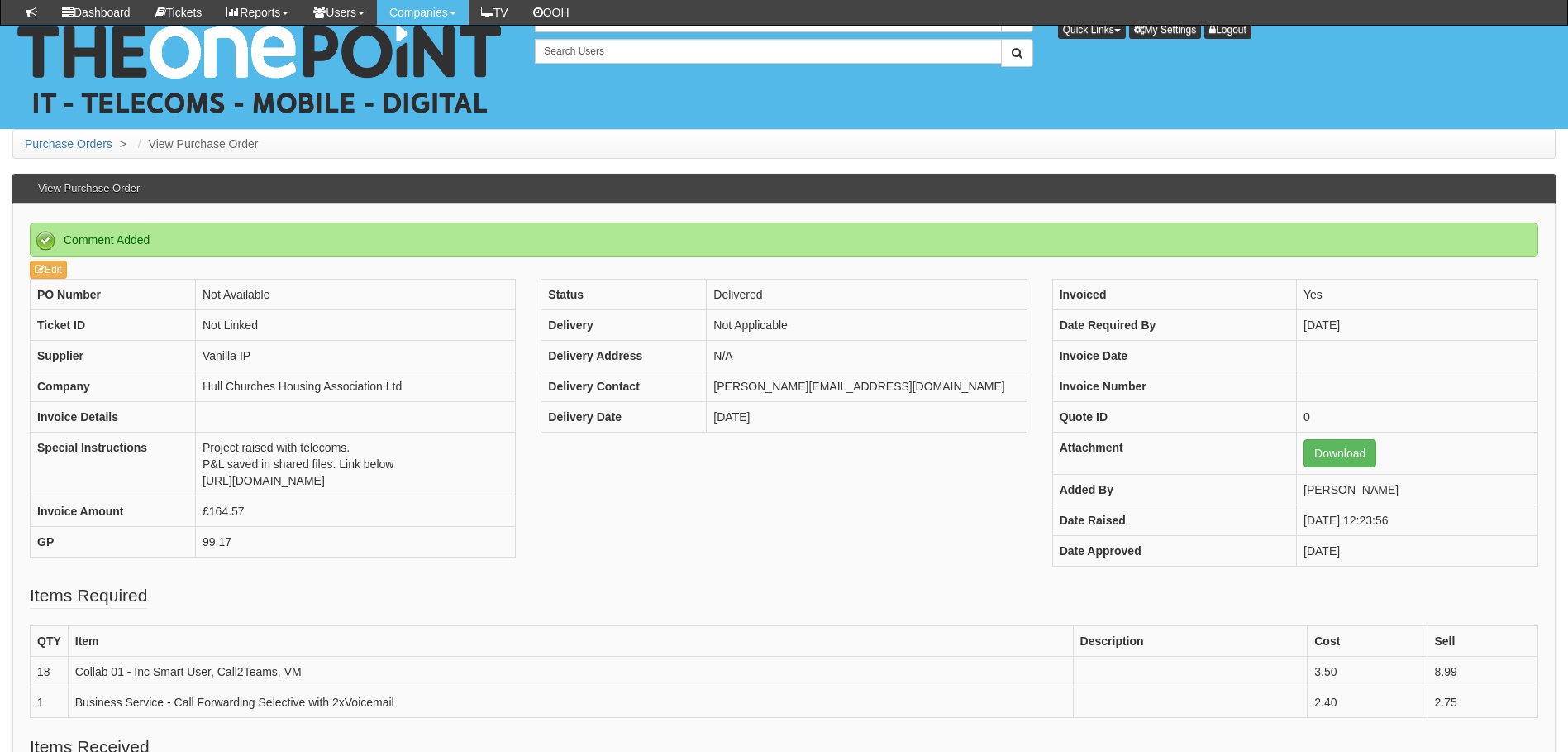
scroll to position [378, 0]
